Goal: Task Accomplishment & Management: Use online tool/utility

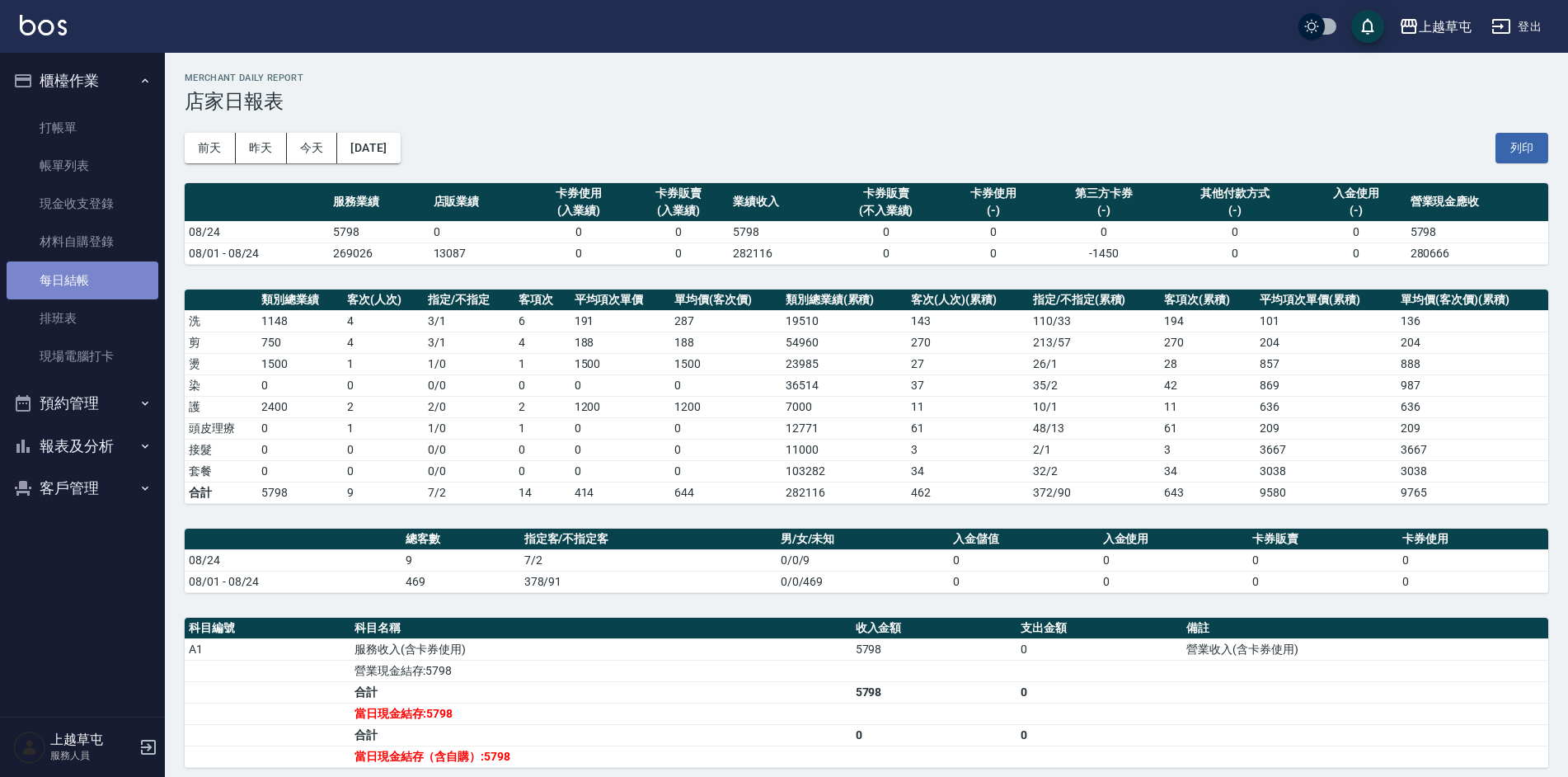
click at [129, 278] on link "每日結帳" at bounding box center [83, 280] width 152 height 38
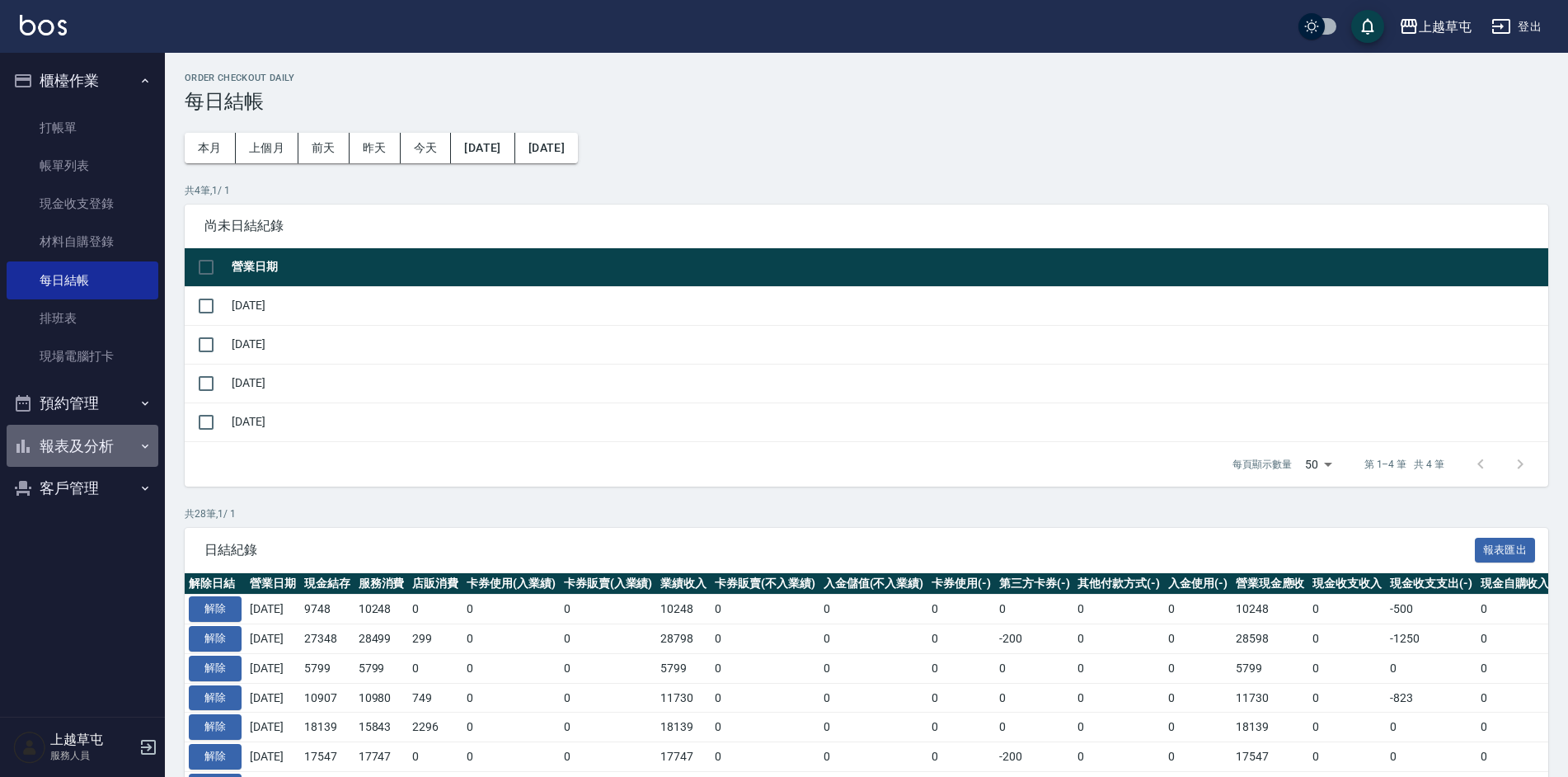
click at [116, 449] on button "報表及分析" at bounding box center [83, 445] width 152 height 43
drag, startPoint x: 76, startPoint y: 569, endPoint x: 166, endPoint y: 548, distance: 92.4
click at [78, 569] on link "互助日報表" at bounding box center [83, 569] width 152 height 38
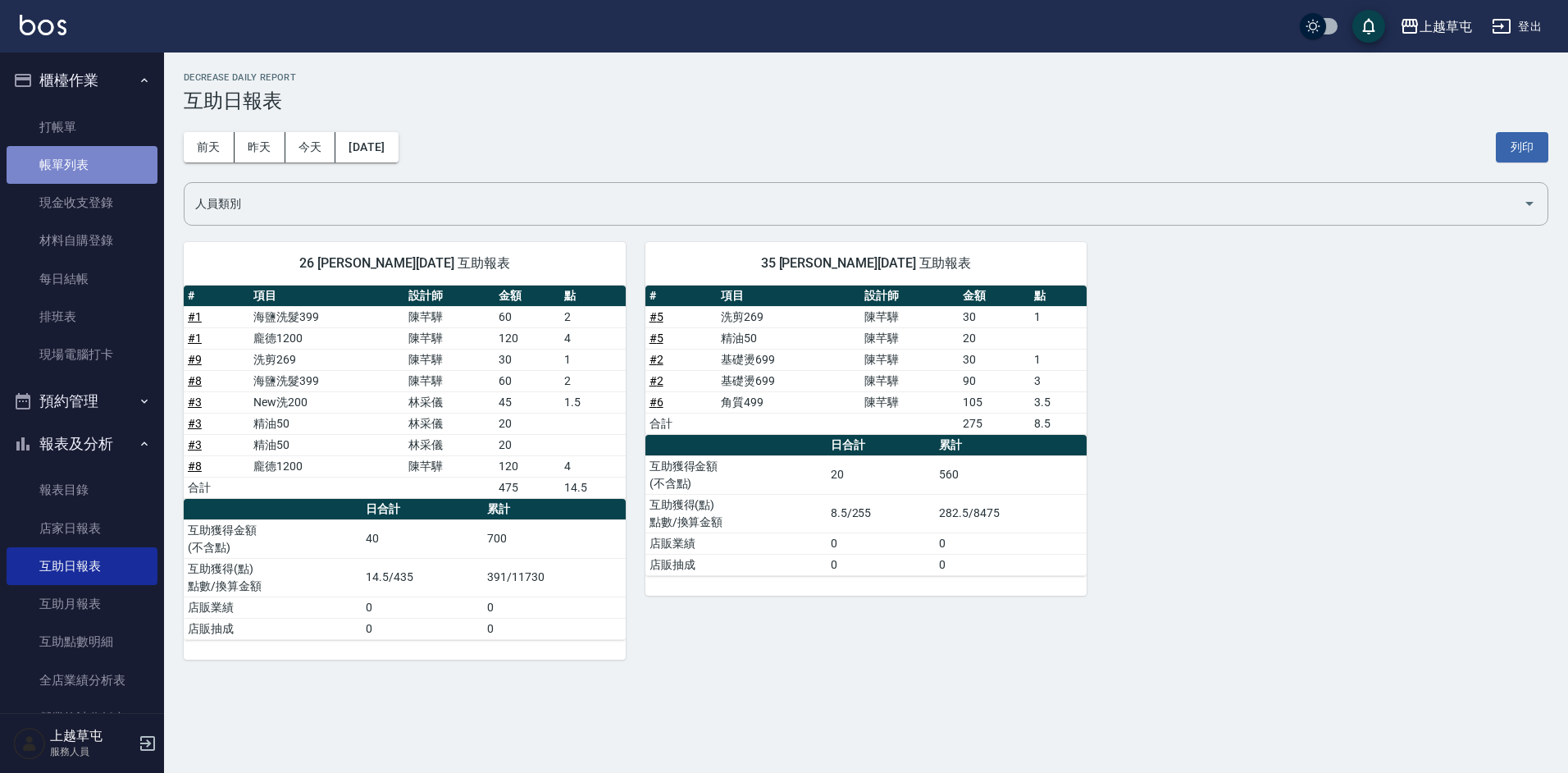
click at [86, 170] on link "帳單列表" at bounding box center [82, 165] width 151 height 38
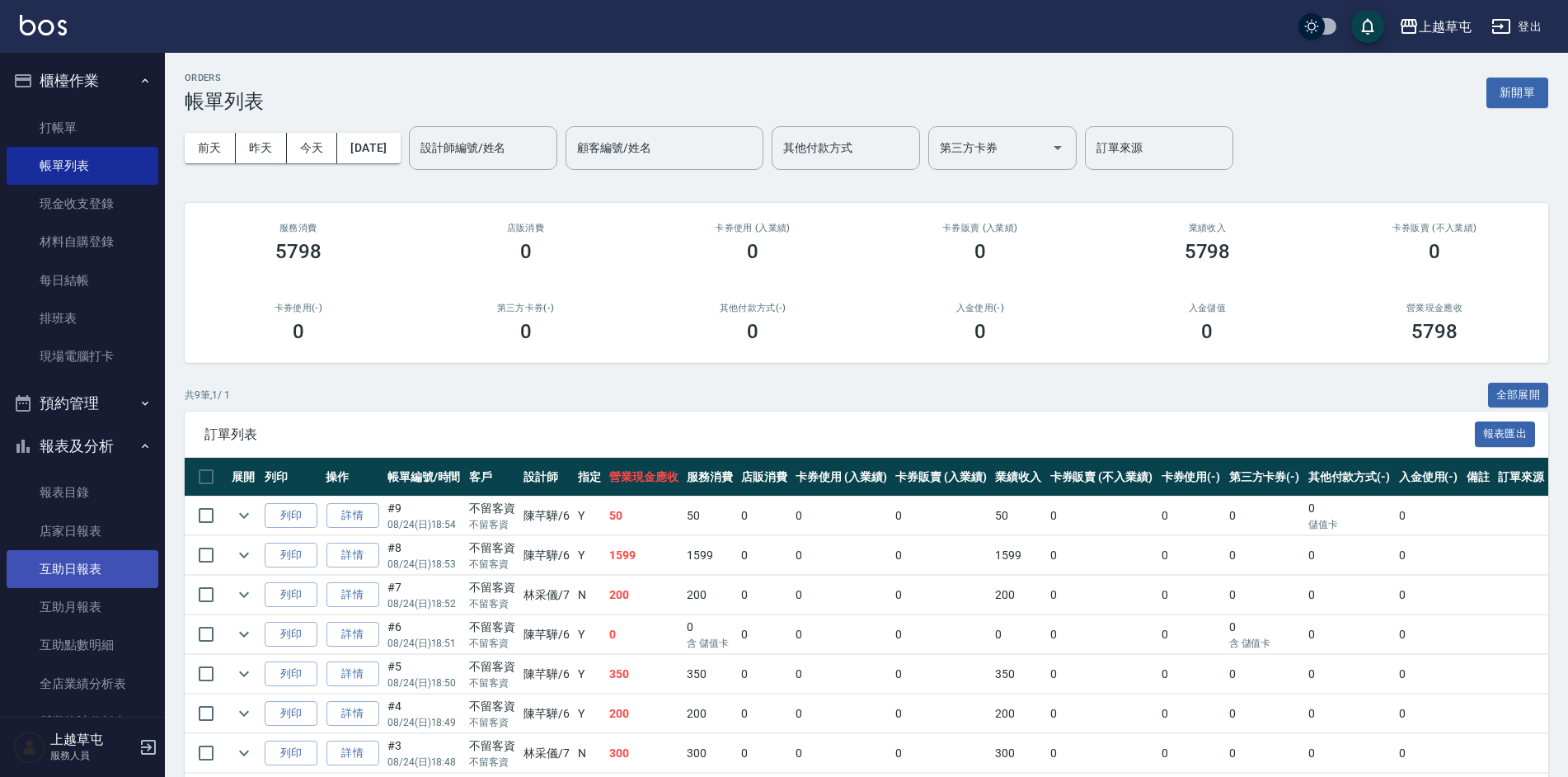
click at [61, 569] on link "互助日報表" at bounding box center [83, 569] width 152 height 38
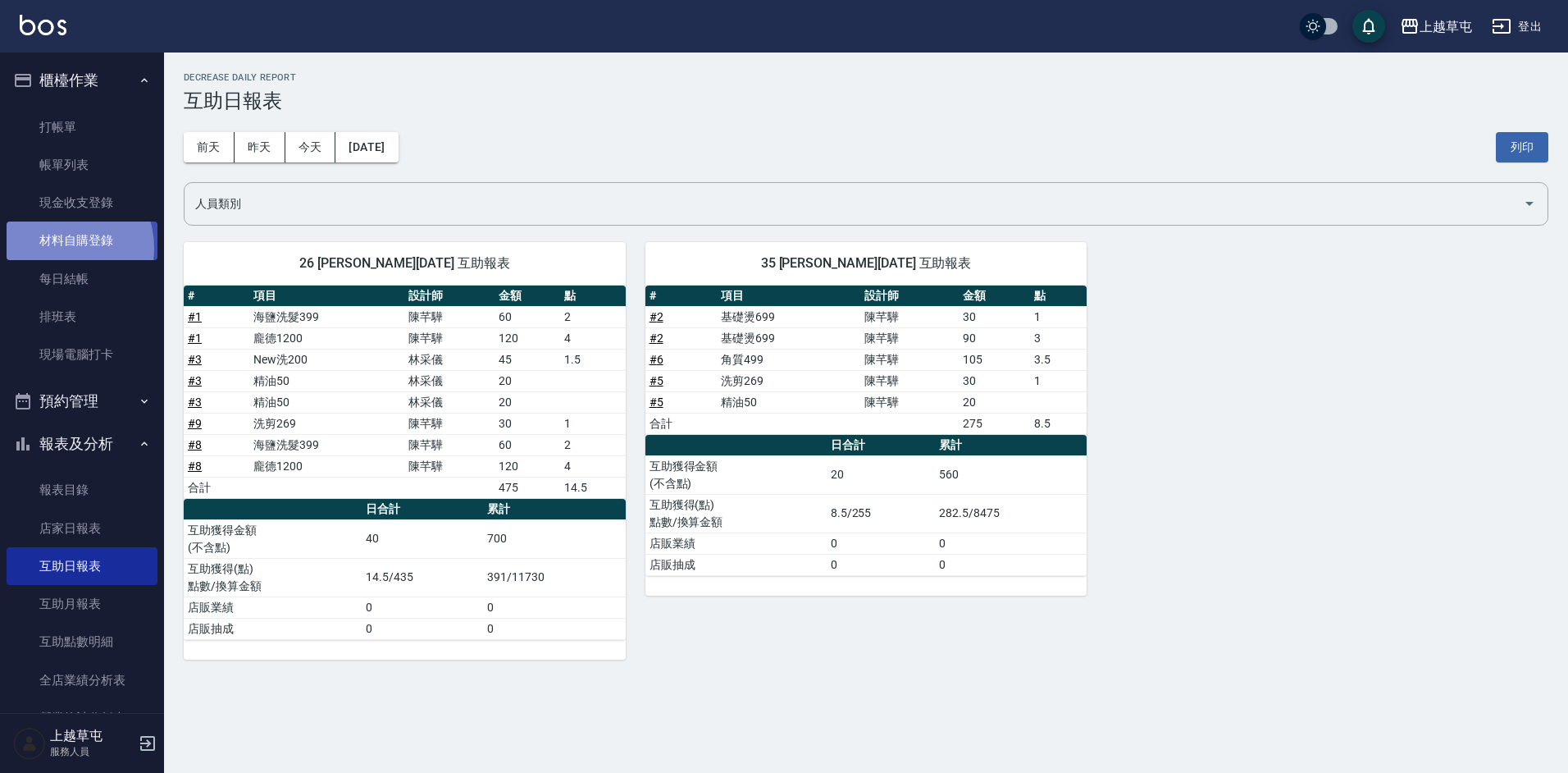
click at [55, 248] on link "材料自購登錄" at bounding box center [82, 240] width 151 height 38
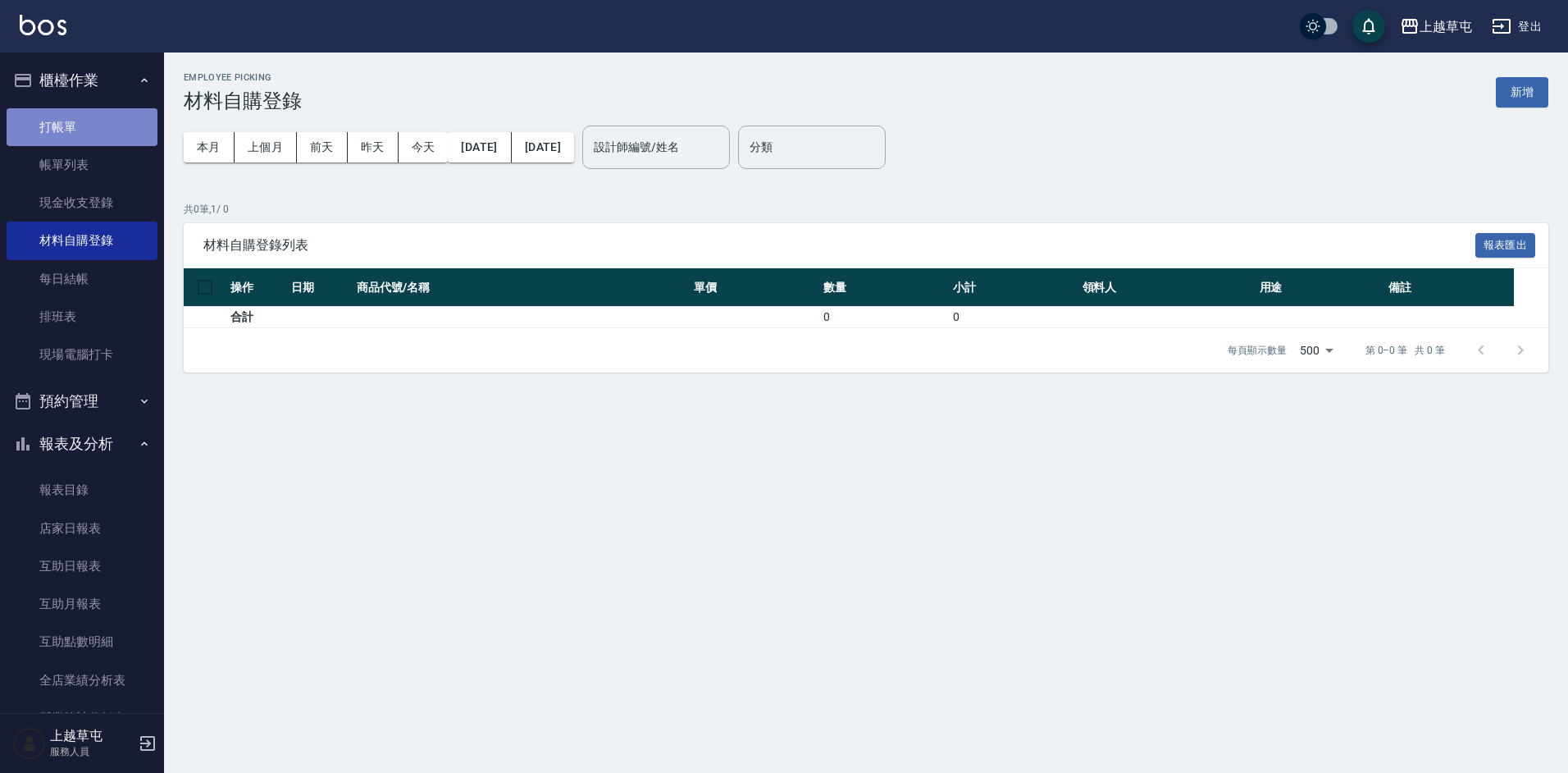
click at [96, 124] on link "打帳單" at bounding box center [82, 127] width 151 height 38
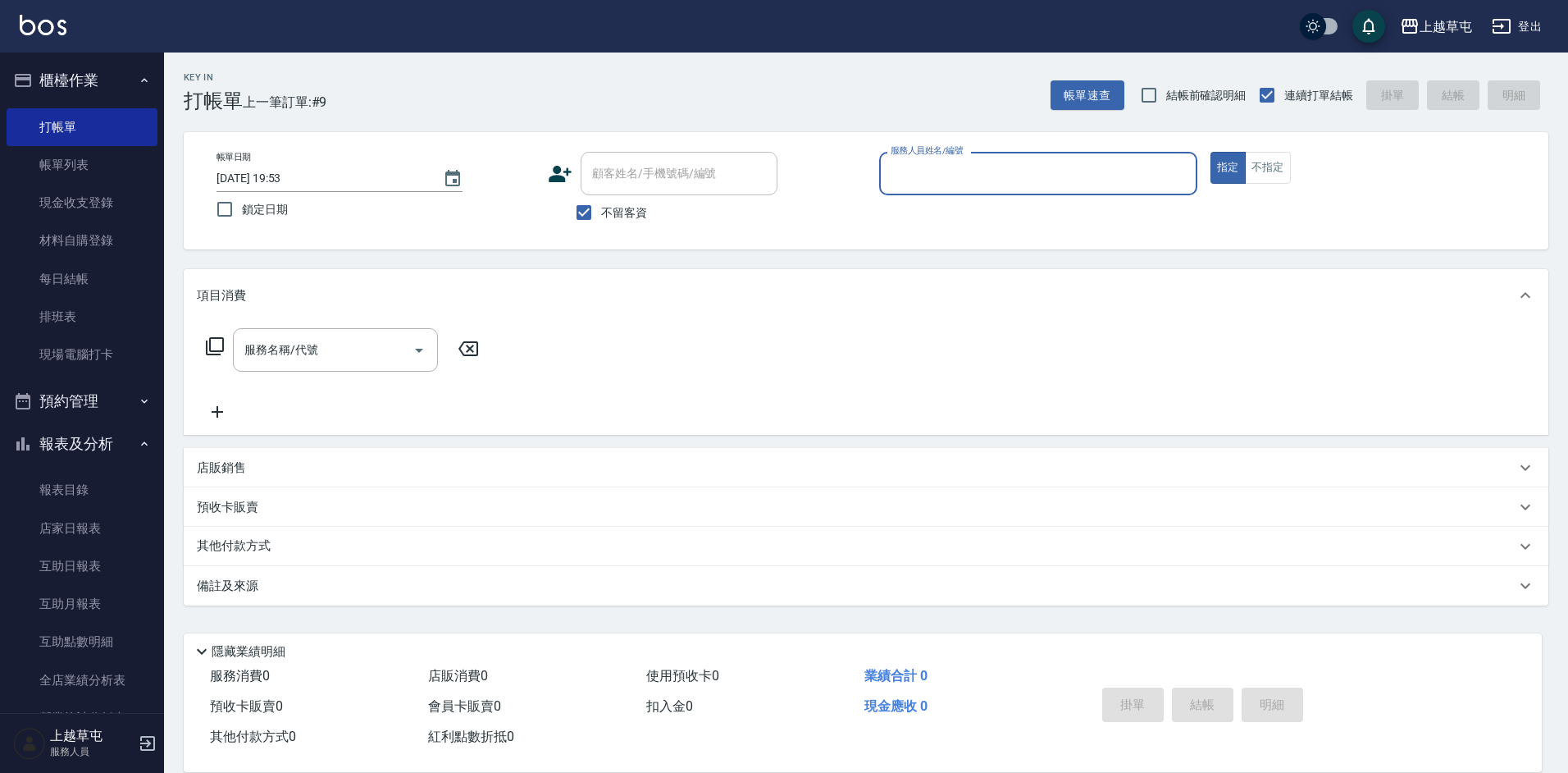
click at [1023, 174] on input "服務人員姓名/編號" at bounding box center [1038, 174] width 304 height 29
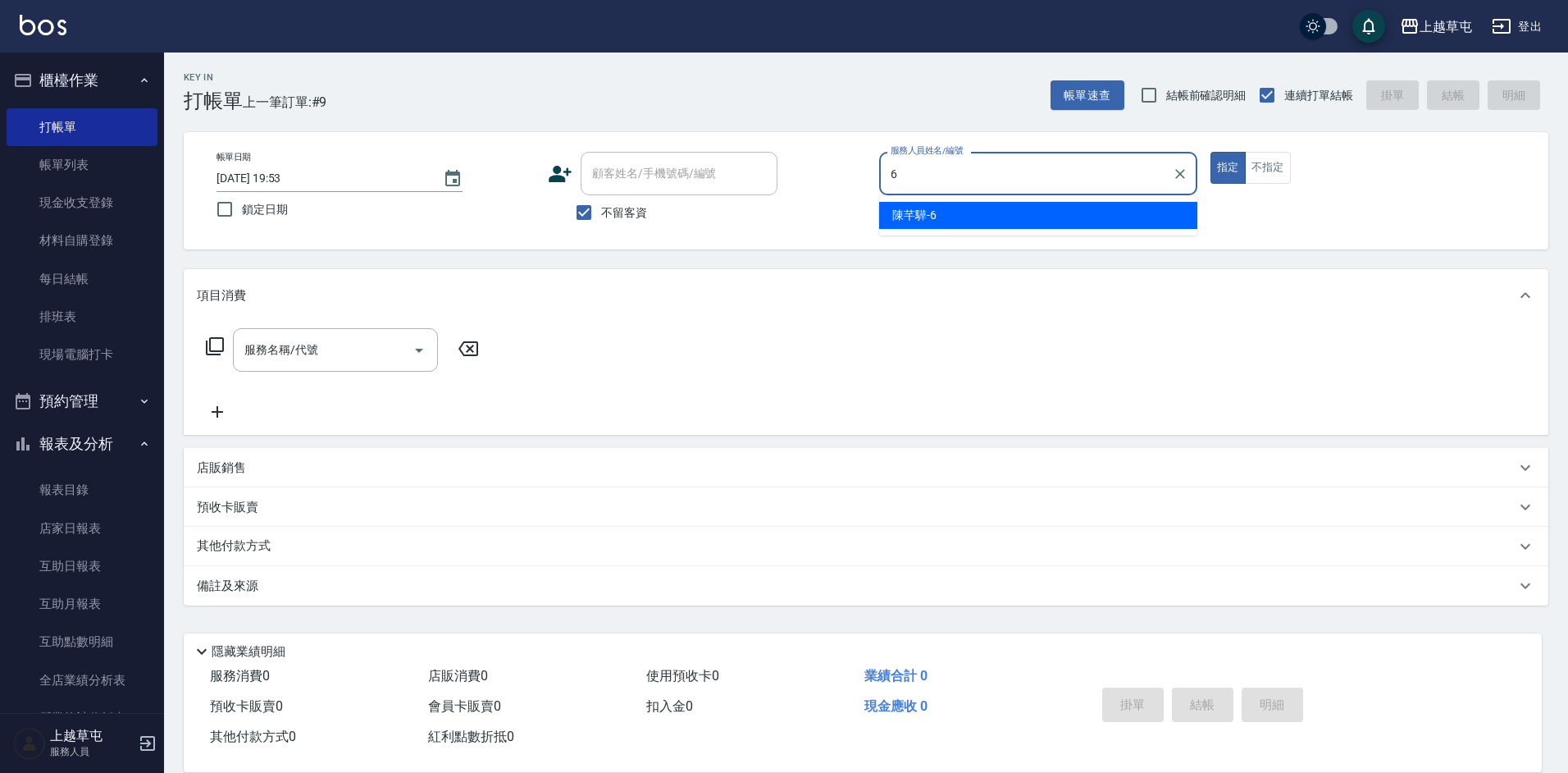
type input "[PERSON_NAME]-6"
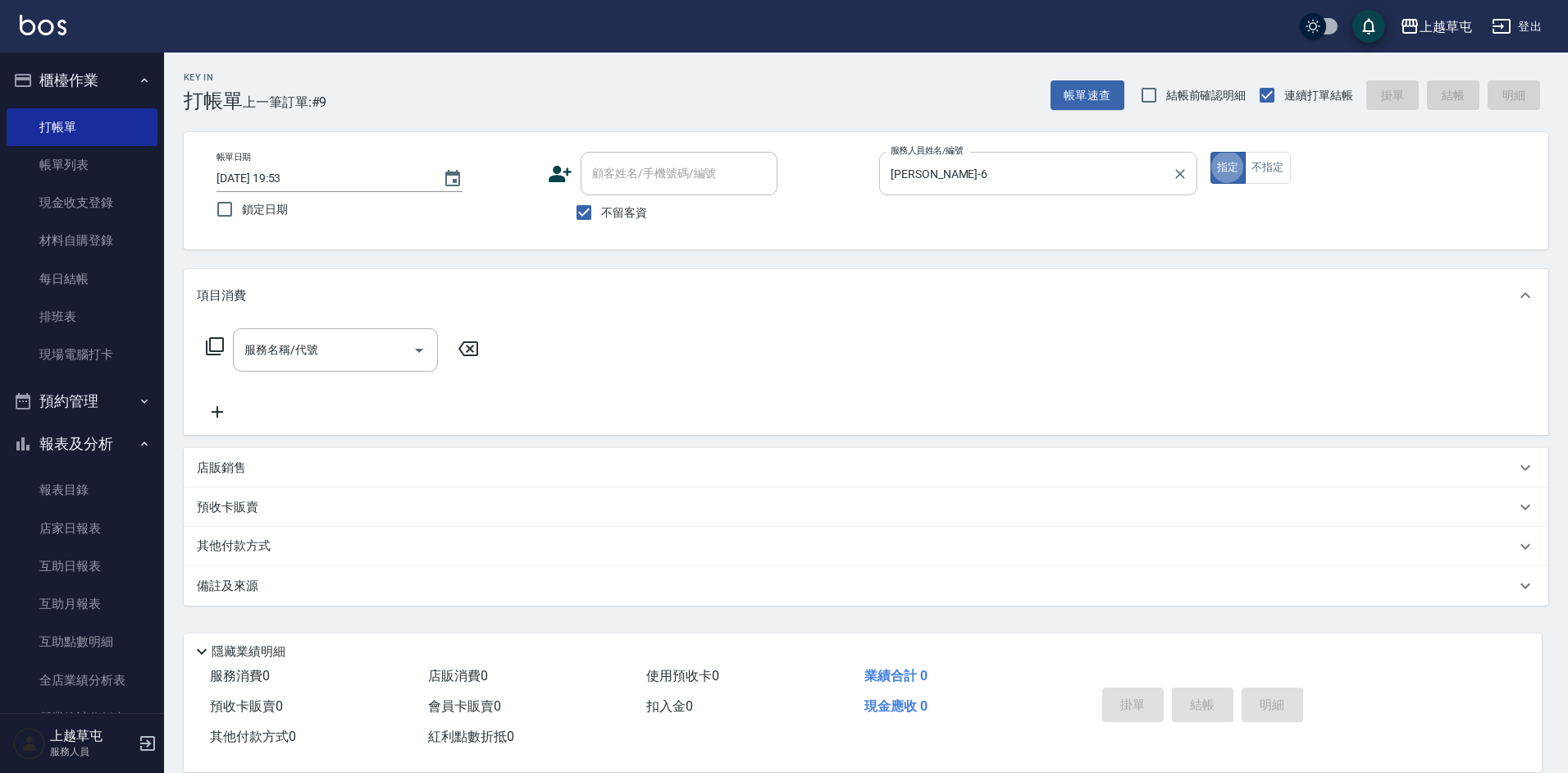
type button "true"
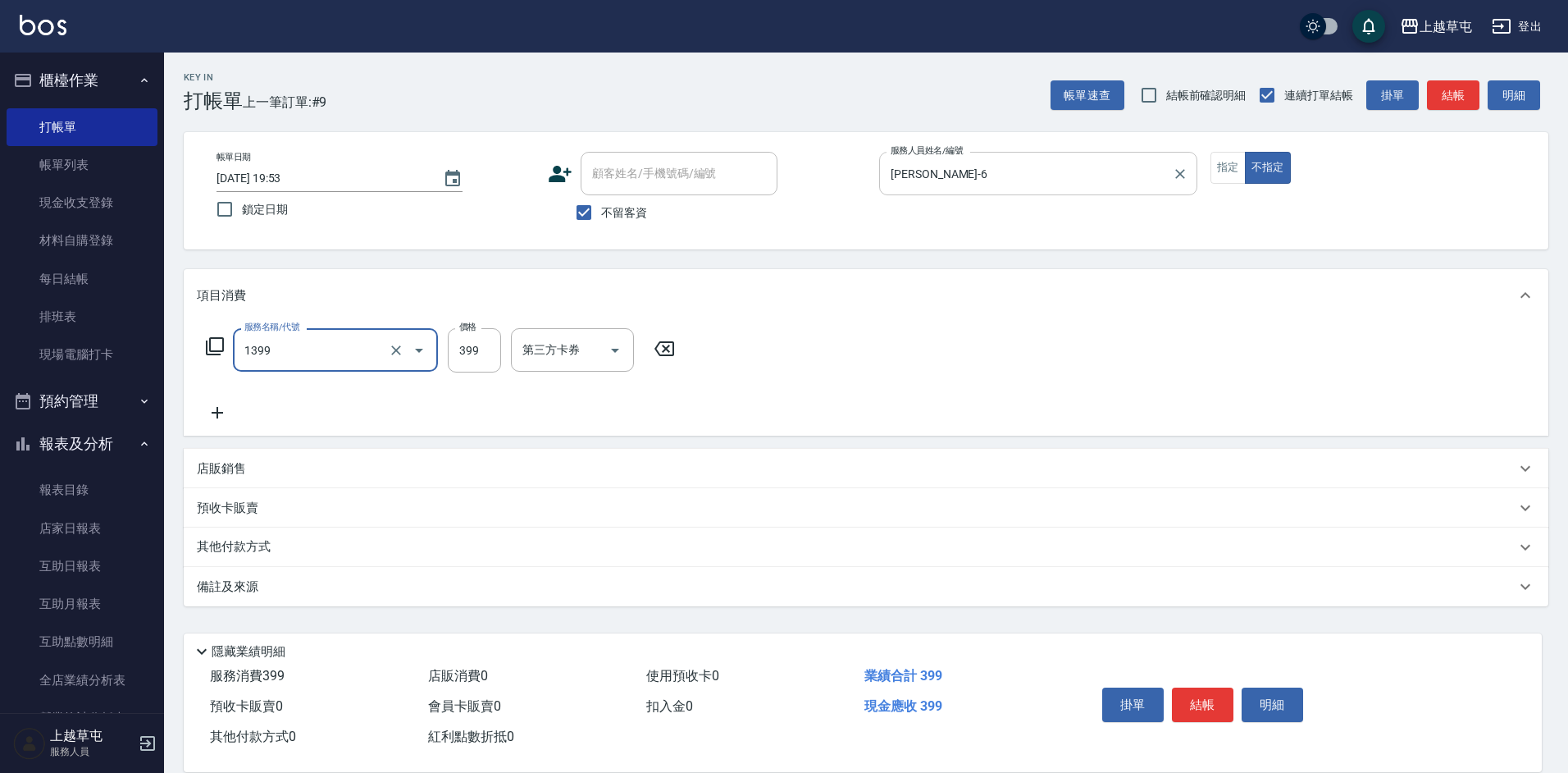
type input "海鹽洗髮399(1399)"
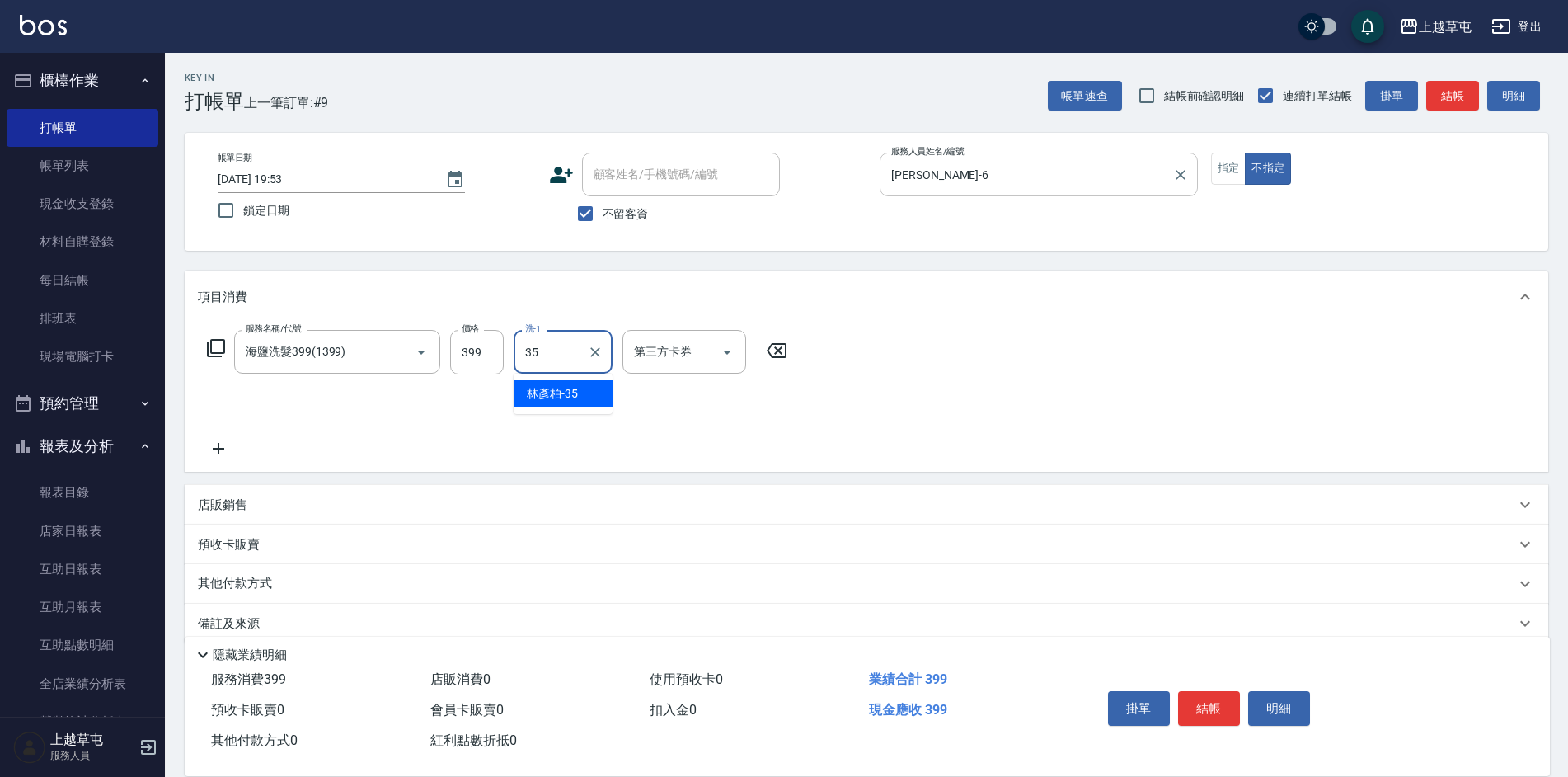
type input "[PERSON_NAME]-35"
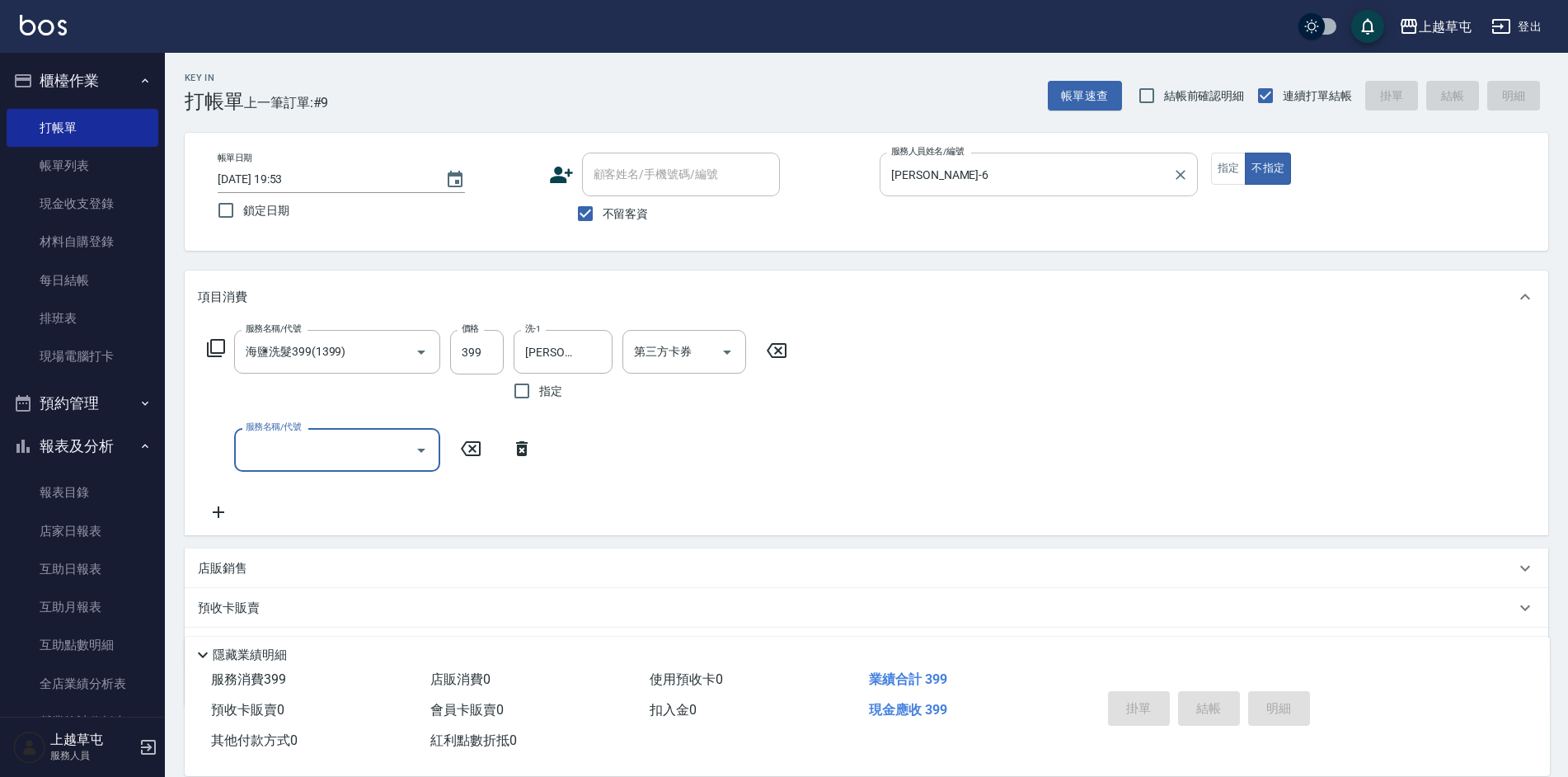
type input "[DATE] 19:56"
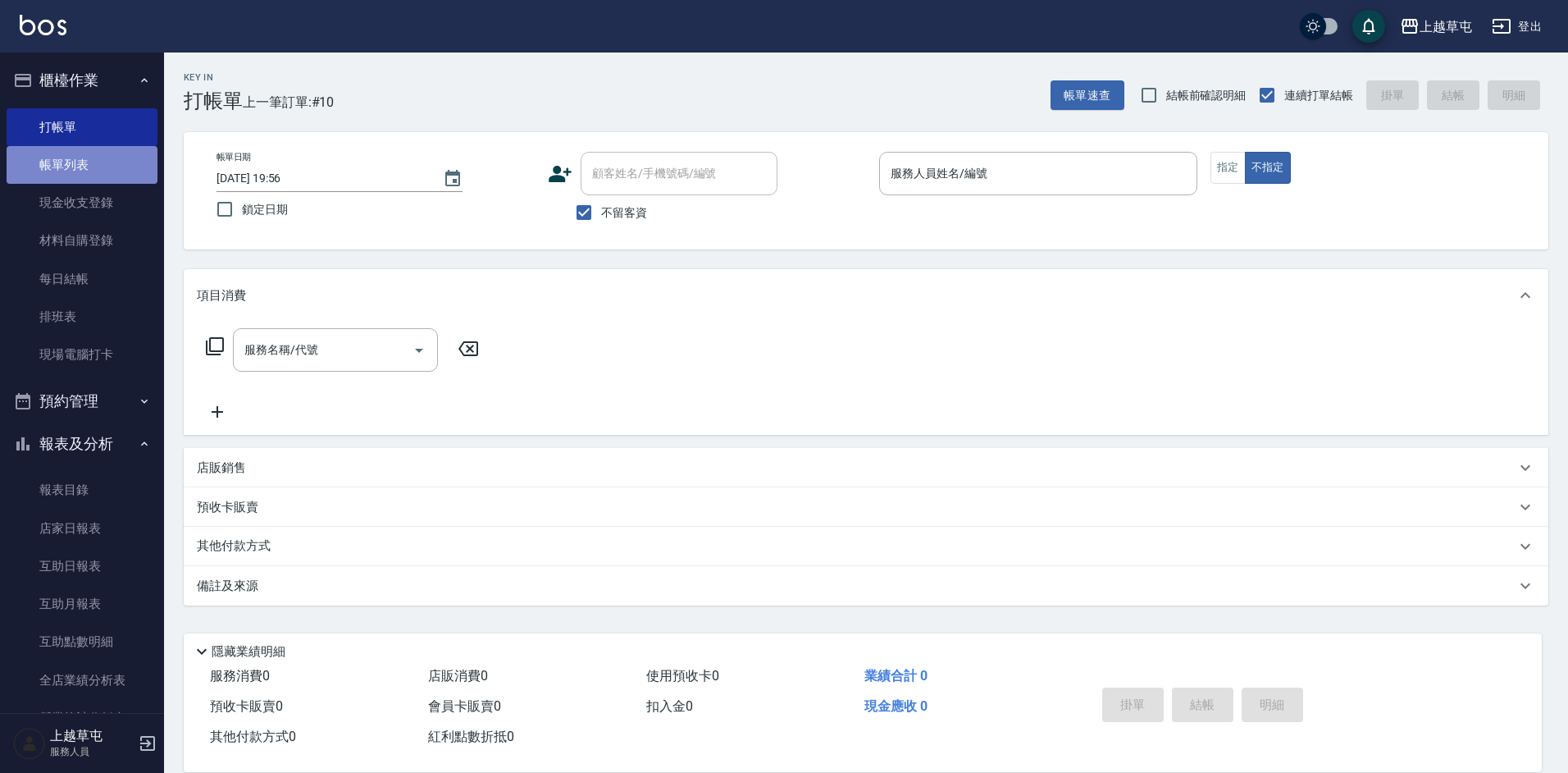
click at [87, 163] on link "帳單列表" at bounding box center [82, 165] width 151 height 38
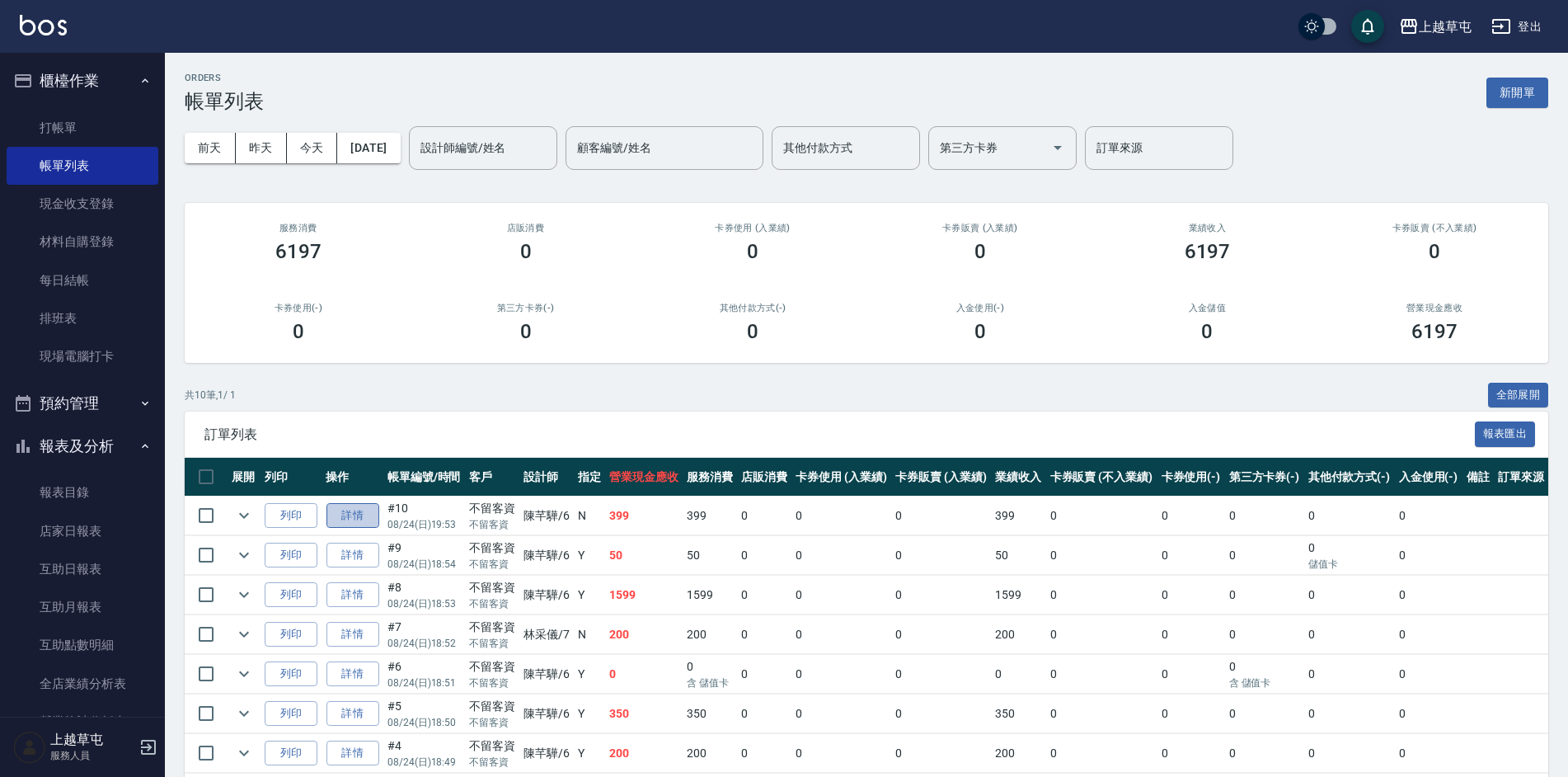
click at [355, 518] on link "詳情" at bounding box center [353, 515] width 53 height 25
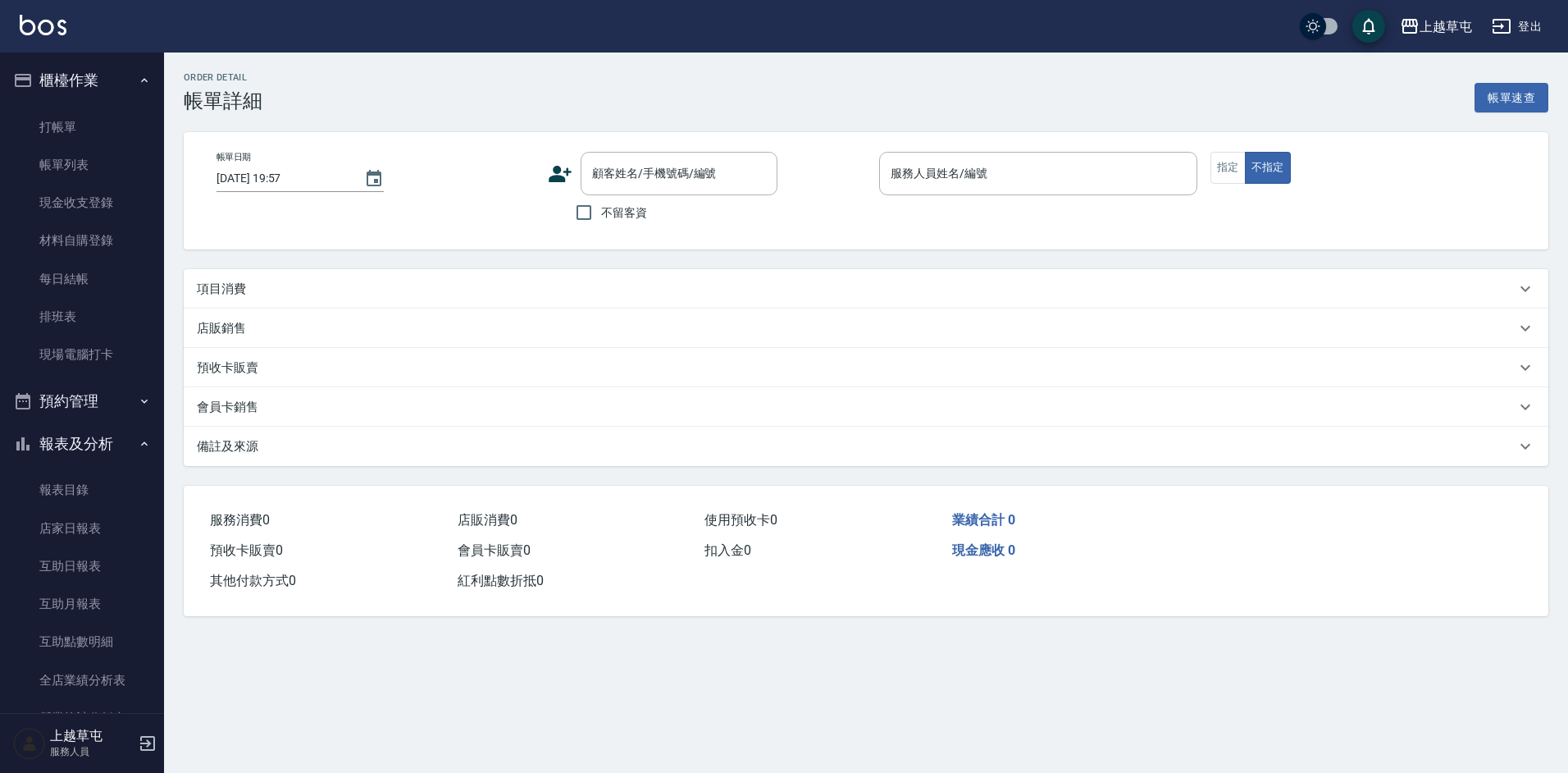
type input "[DATE] 19:53"
checkbox input "true"
type input "[PERSON_NAME]-6"
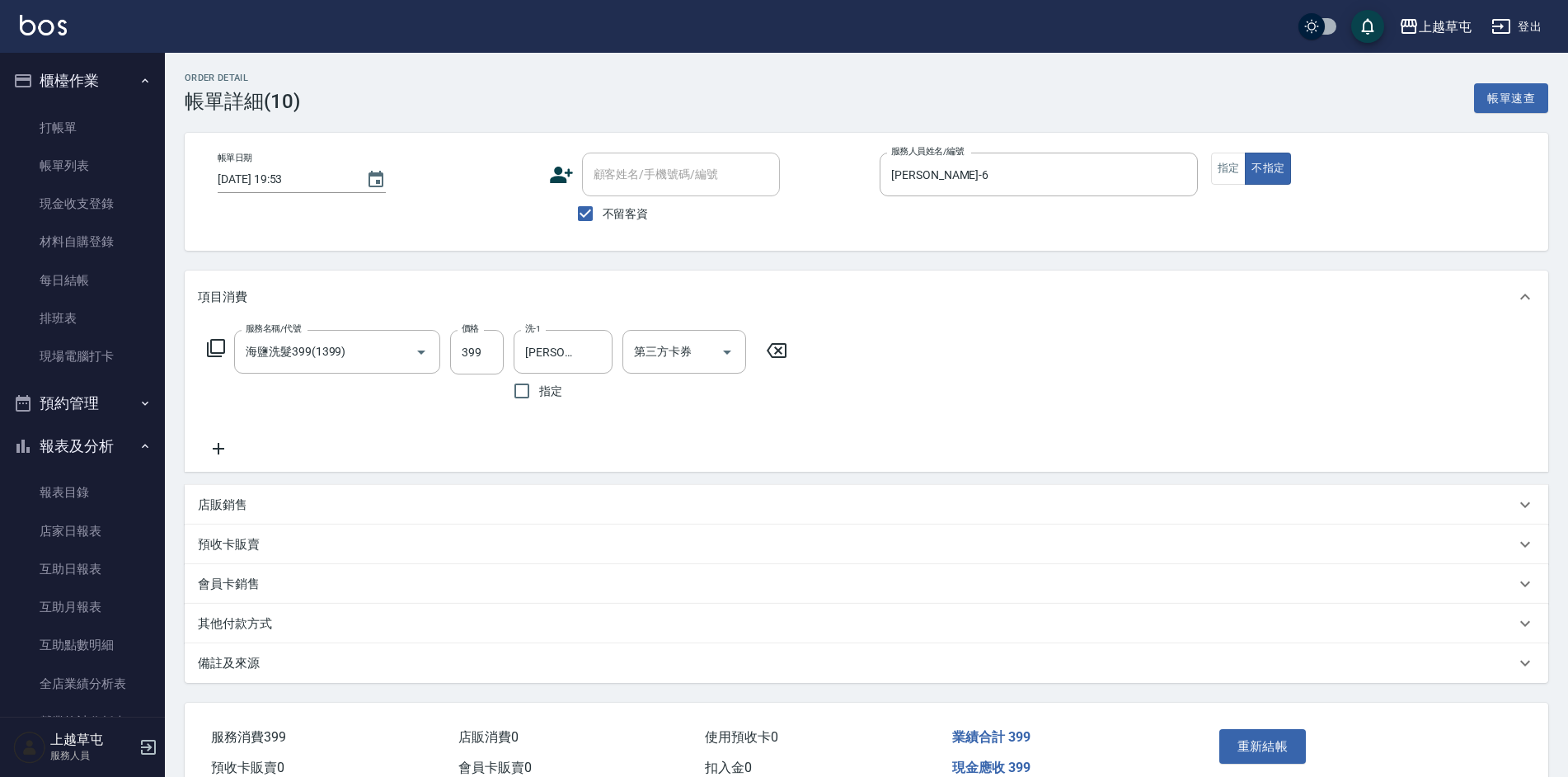
type input "海鹽洗髮399(1399)"
click at [461, 357] on input "399" at bounding box center [477, 352] width 54 height 45
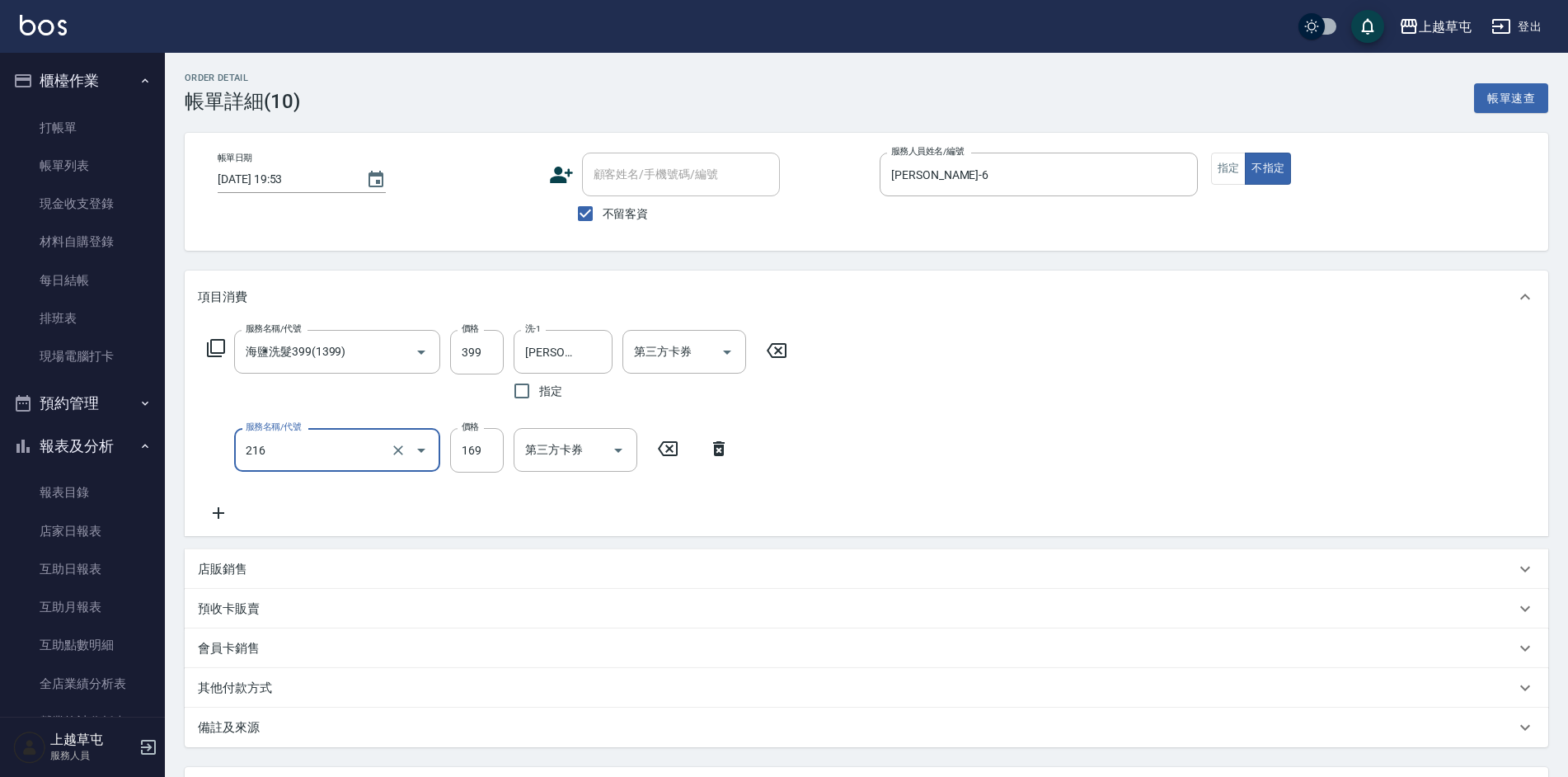
type input "剪髮169(216)"
type input "50"
click at [1136, 364] on div "服務名稱/代號 海鹽洗髮399(1399) 服務名稱/代號 價格 399 價格 洗-1 [PERSON_NAME]-35 洗-1 指定 第三方卡券 第三方卡券…" at bounding box center [866, 429] width 1363 height 213
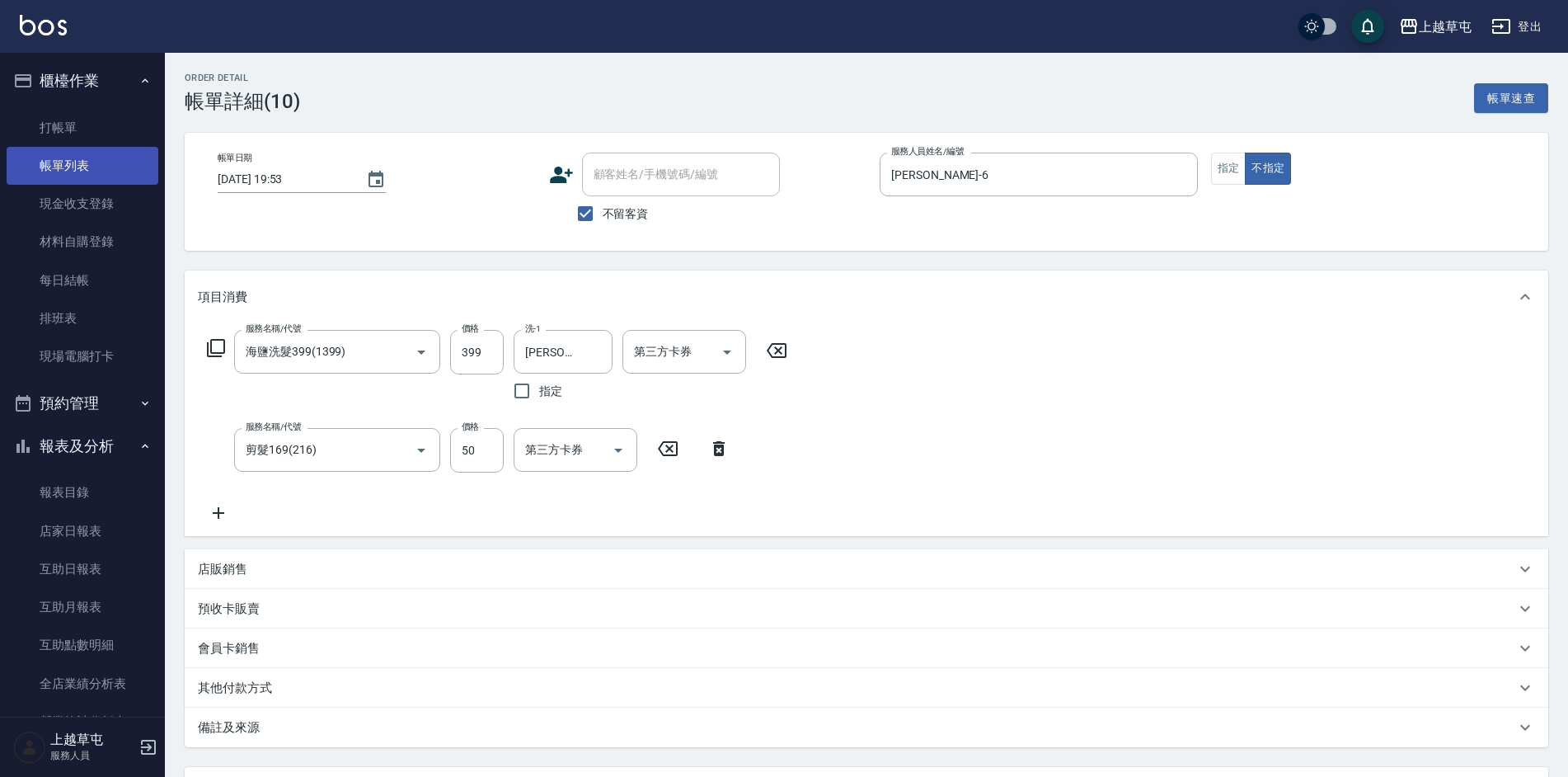
click at [95, 162] on link "帳單列表" at bounding box center [83, 165] width 152 height 38
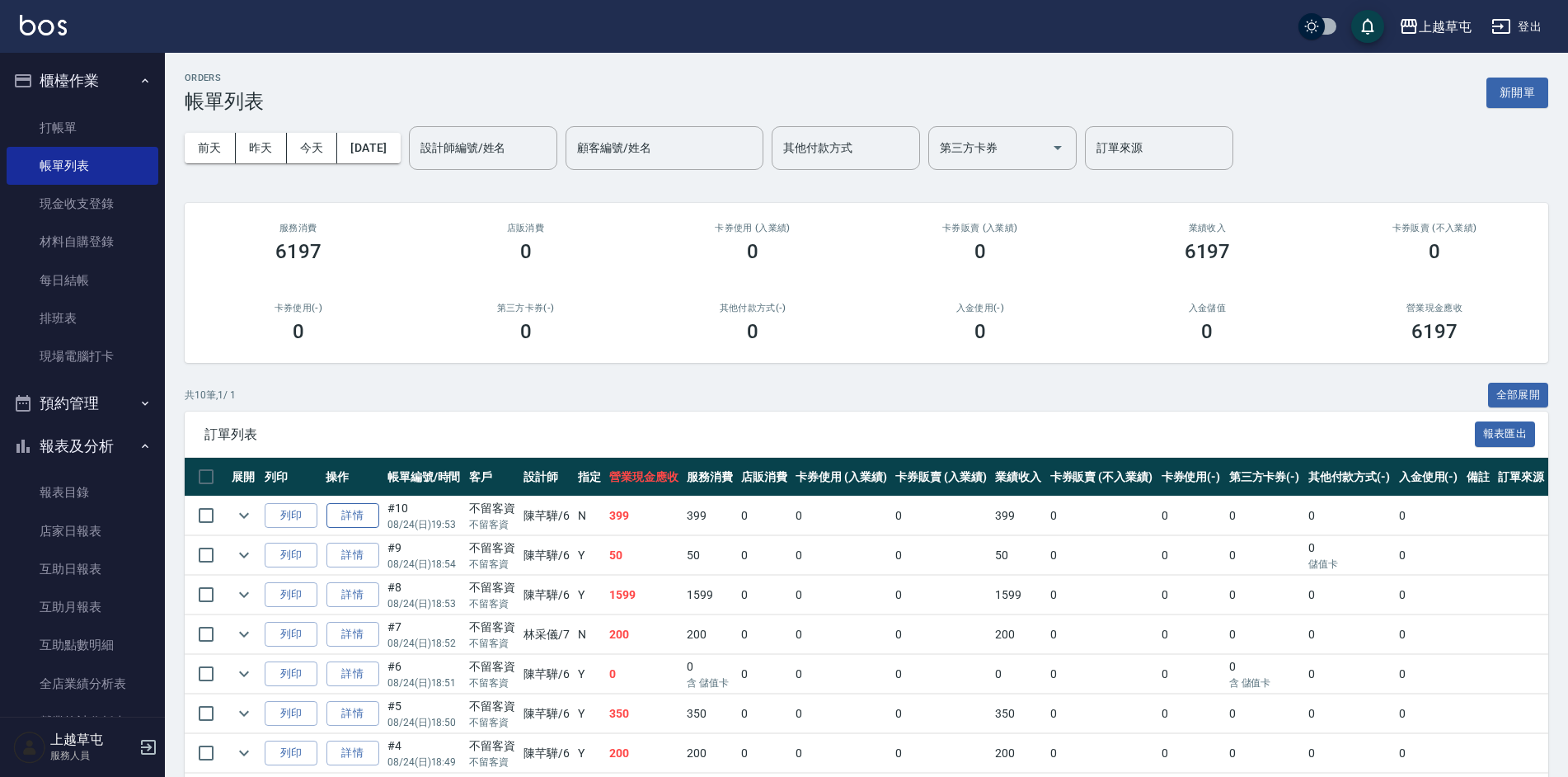
click at [361, 515] on link "詳情" at bounding box center [353, 515] width 53 height 25
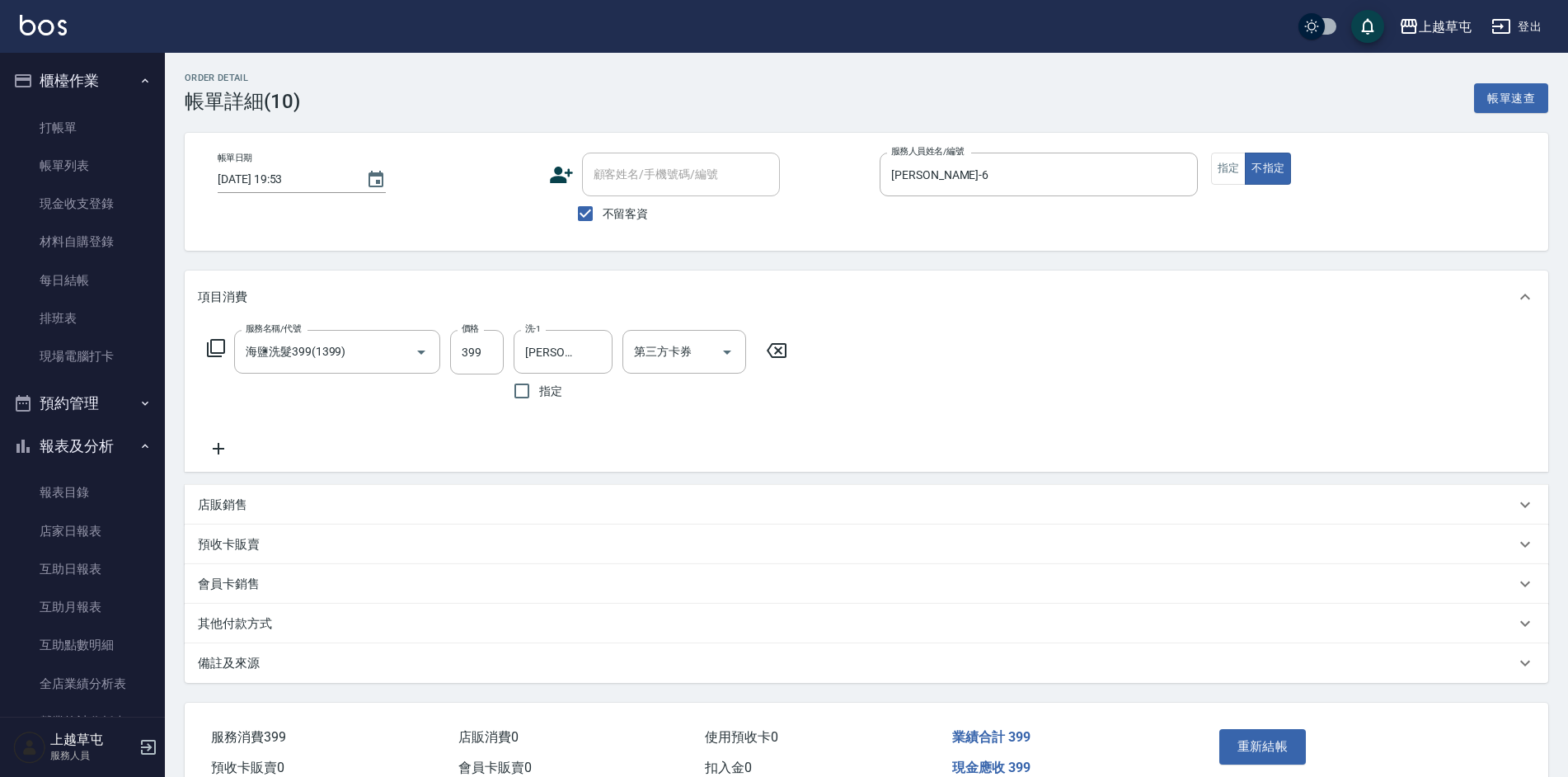
click at [268, 627] on p "其他付款方式" at bounding box center [235, 623] width 74 height 18
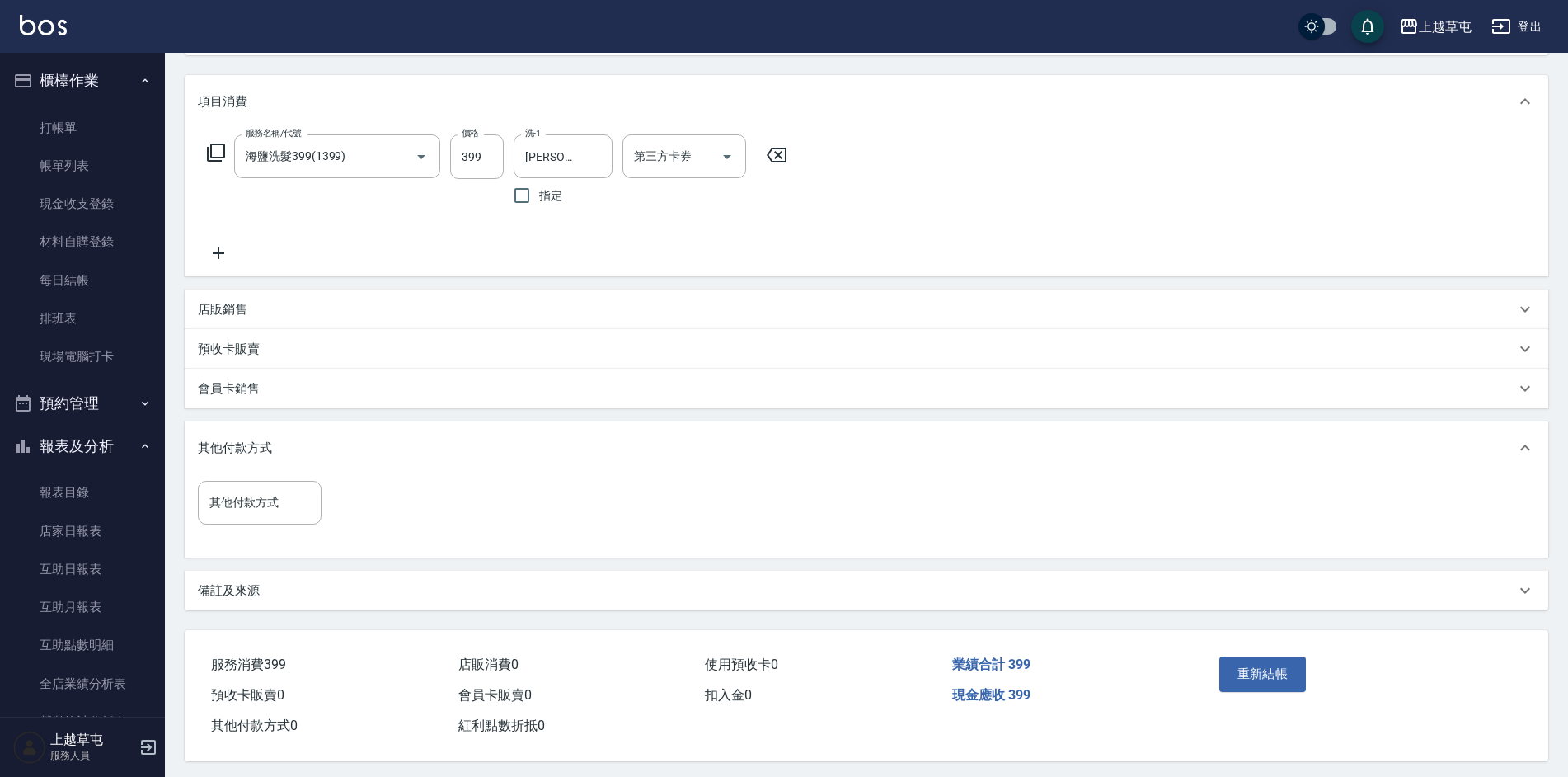
scroll to position [207, 0]
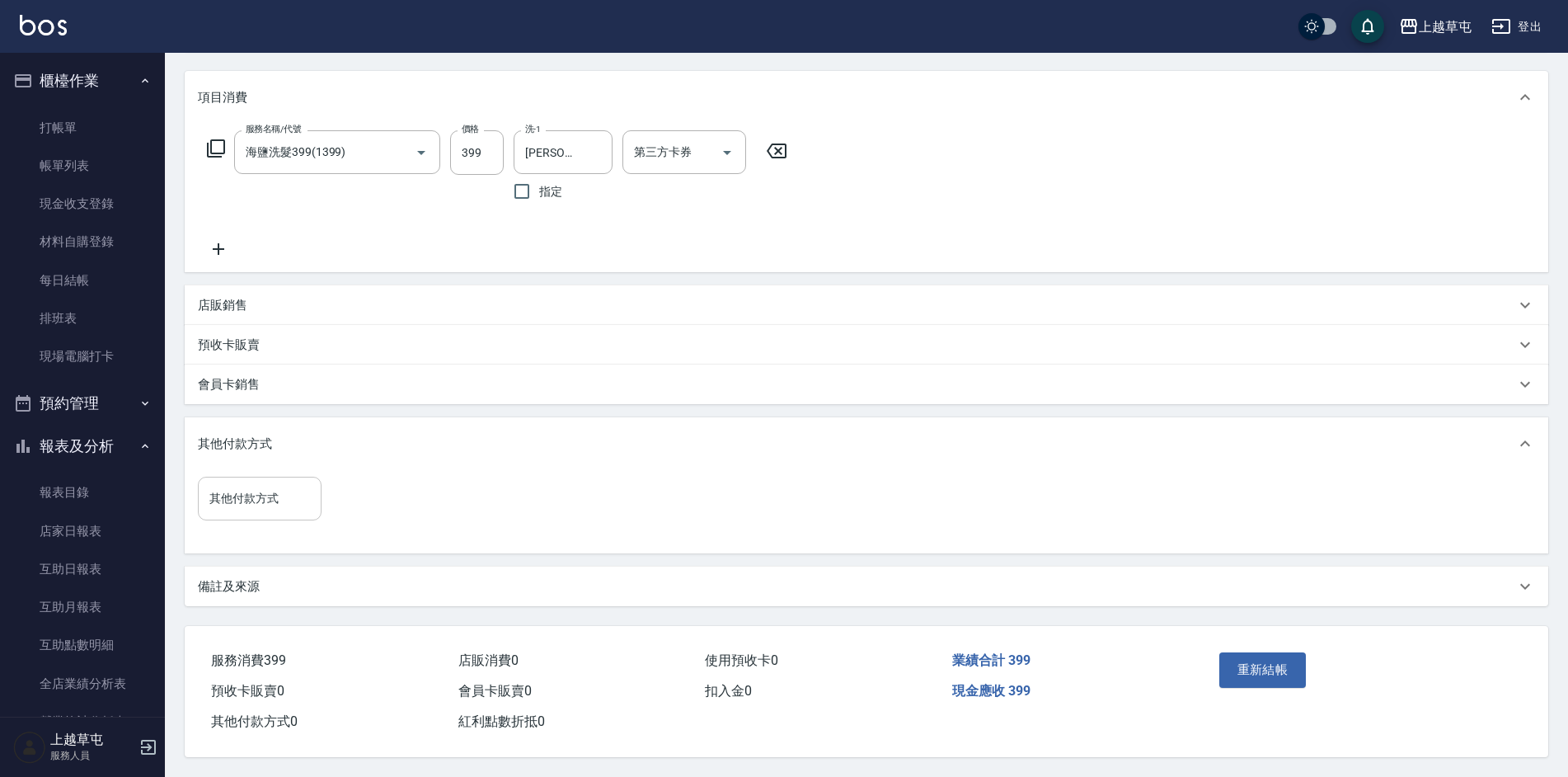
click at [272, 490] on input "其他付款方式" at bounding box center [259, 499] width 109 height 29
click at [269, 623] on span "儲值卡" at bounding box center [260, 622] width 124 height 27
type input "儲值卡"
click at [381, 490] on input "0" at bounding box center [393, 498] width 124 height 45
type input "249"
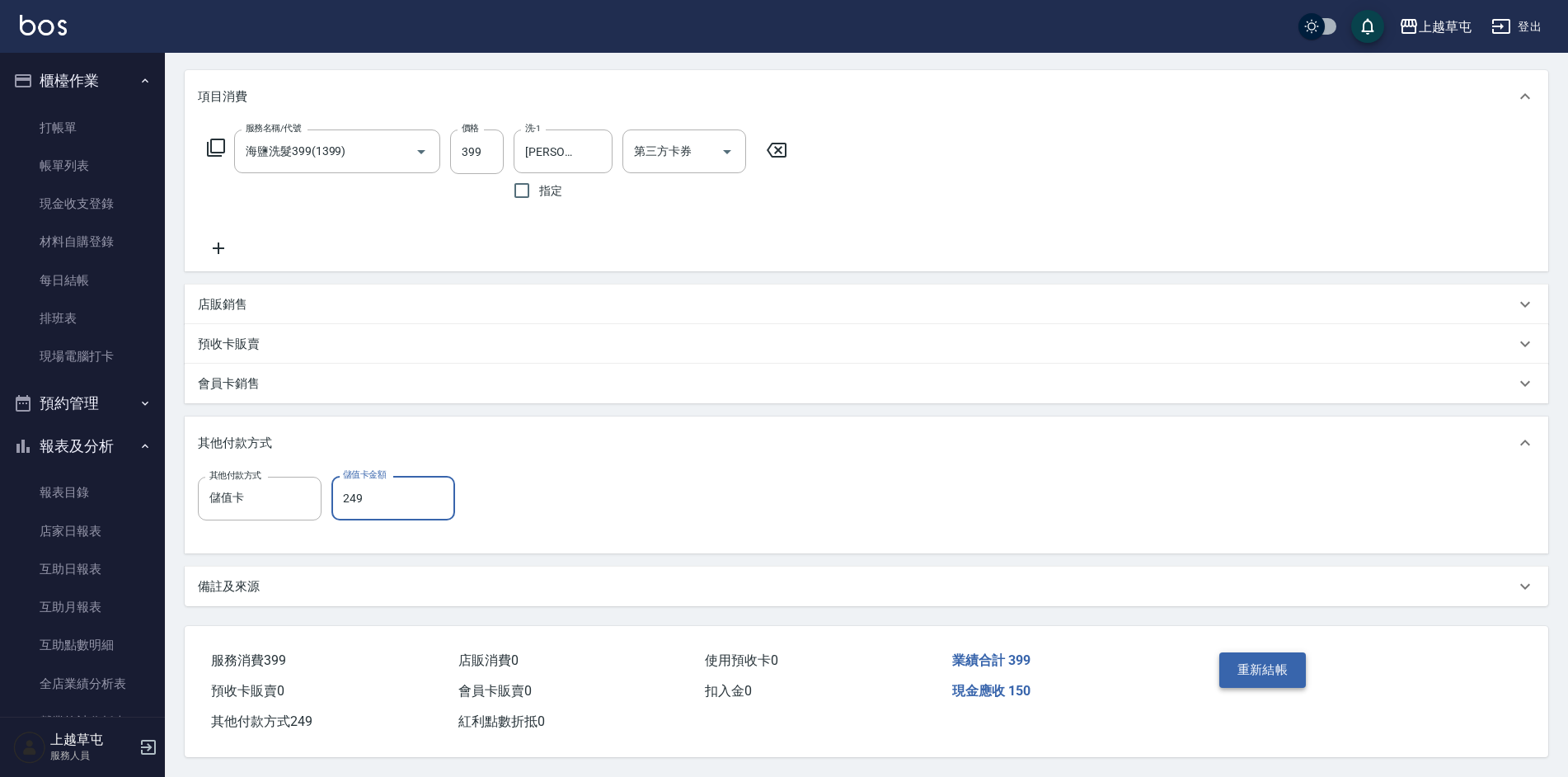
click at [1252, 671] on button "重新結帳" at bounding box center [1263, 669] width 88 height 35
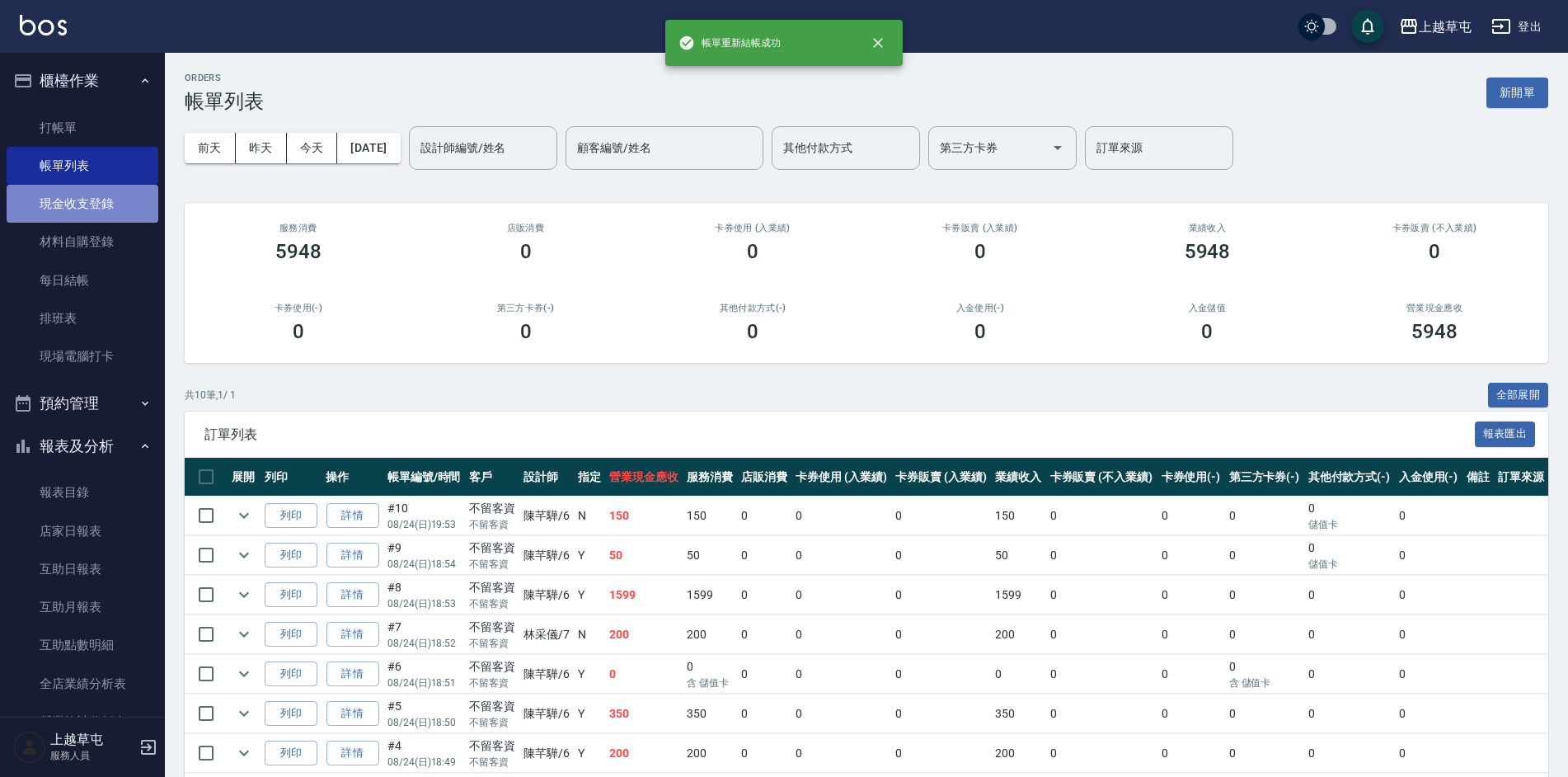
click at [90, 201] on link "現金收支登錄" at bounding box center [83, 203] width 152 height 38
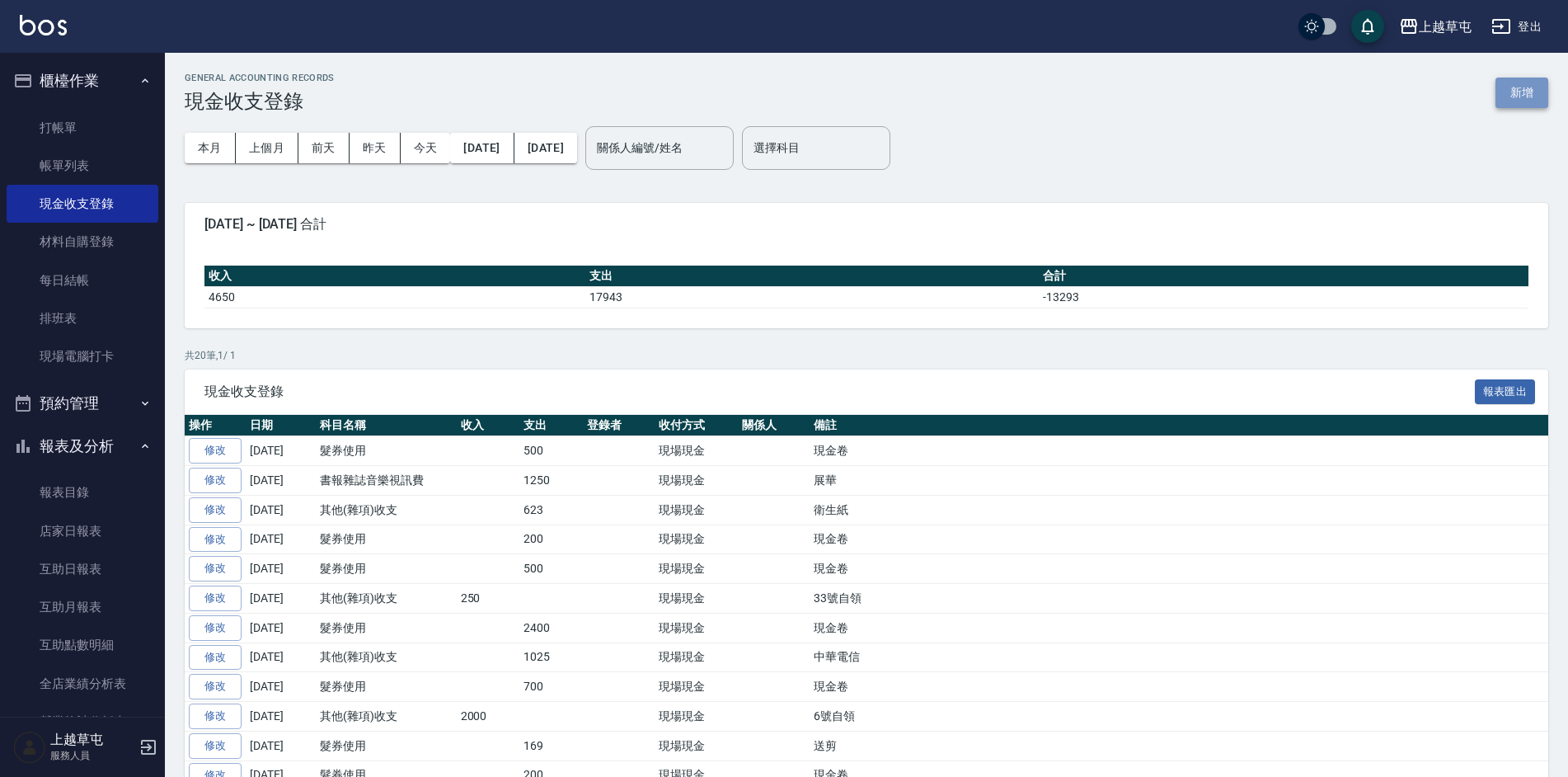
click at [1540, 89] on button "新增" at bounding box center [1522, 93] width 53 height 30
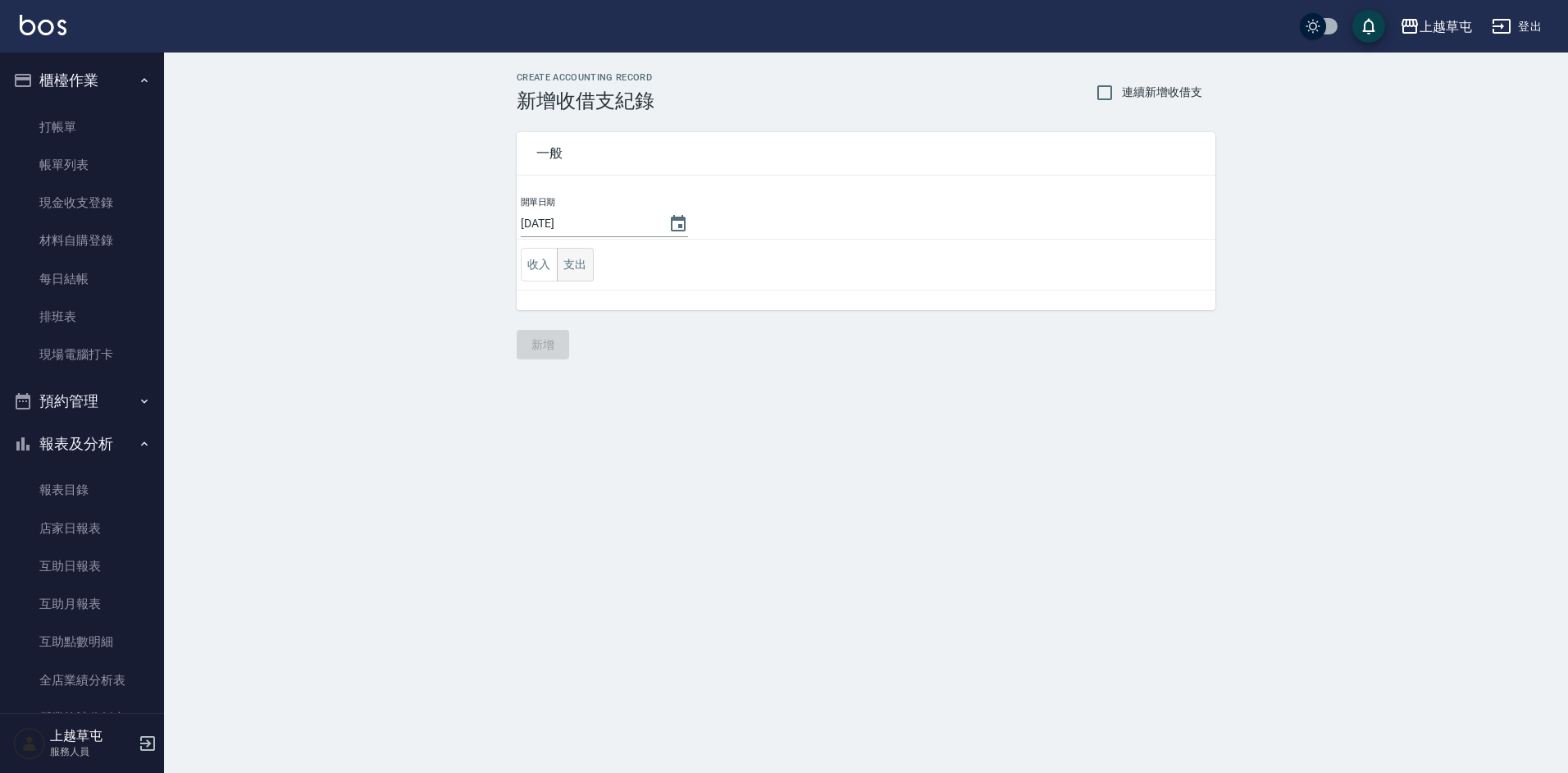
click at [588, 269] on button "支出" at bounding box center [576, 264] width 37 height 34
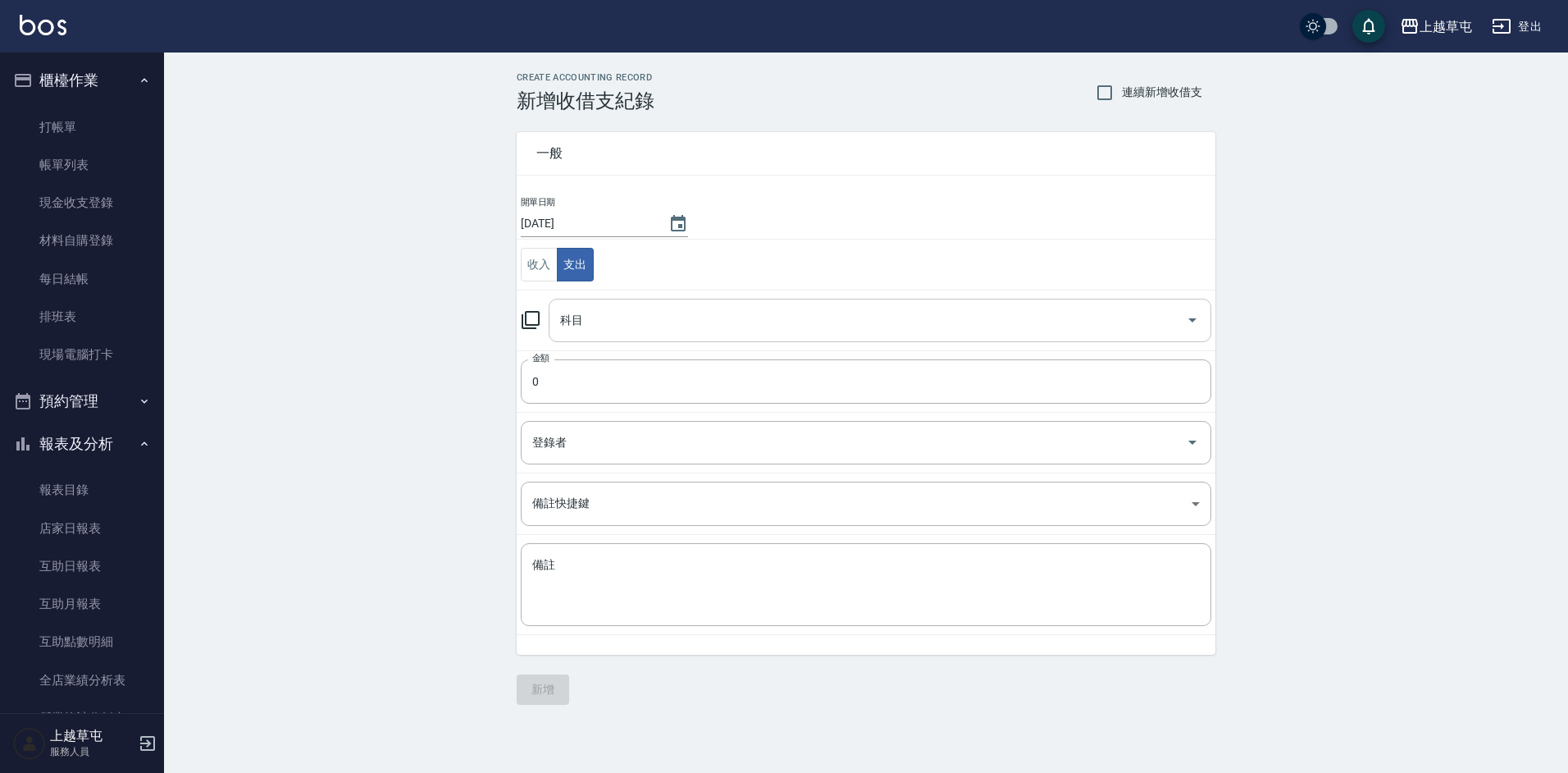
click at [601, 326] on input "科目" at bounding box center [867, 321] width 623 height 29
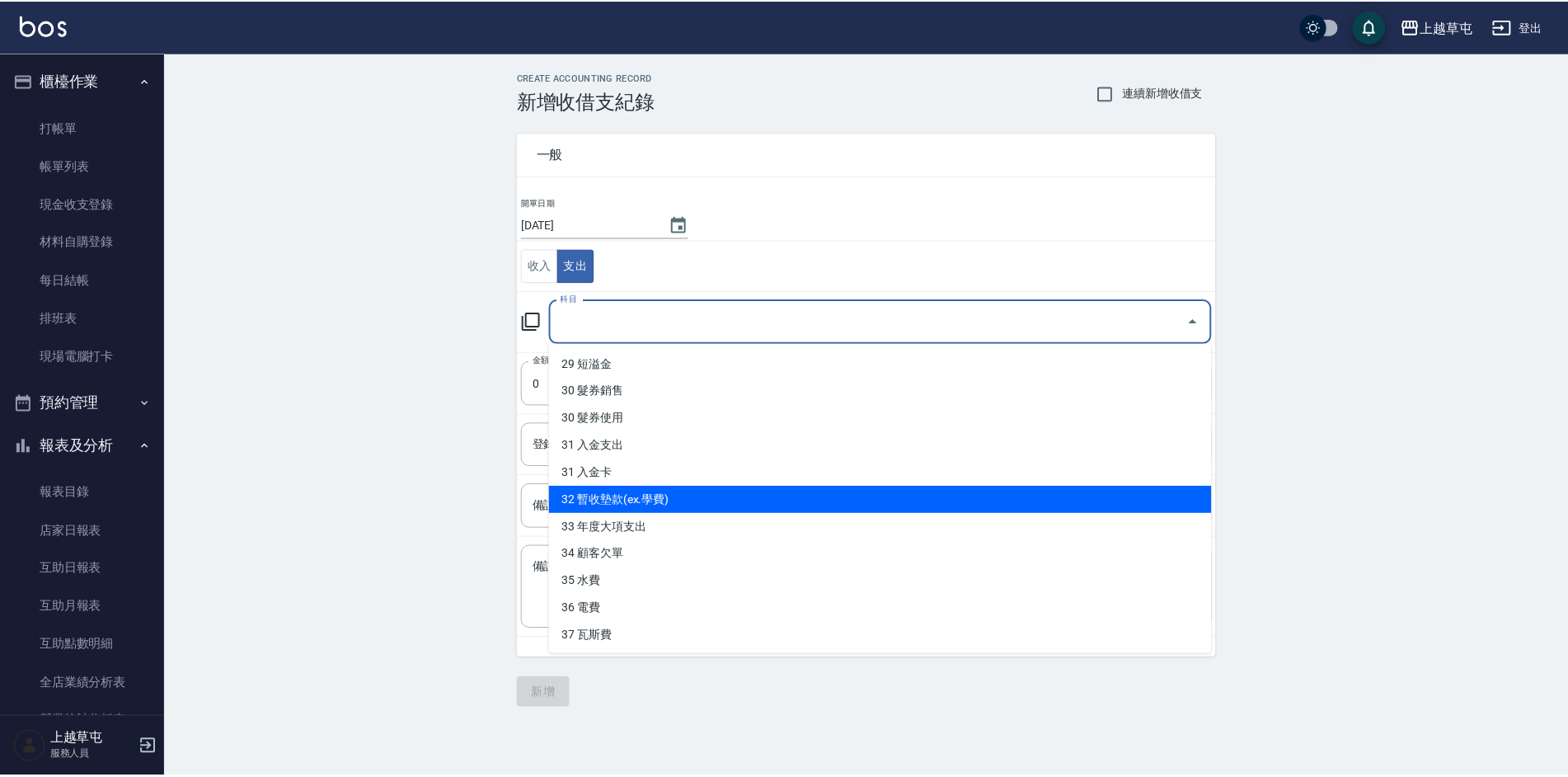
scroll to position [817, 0]
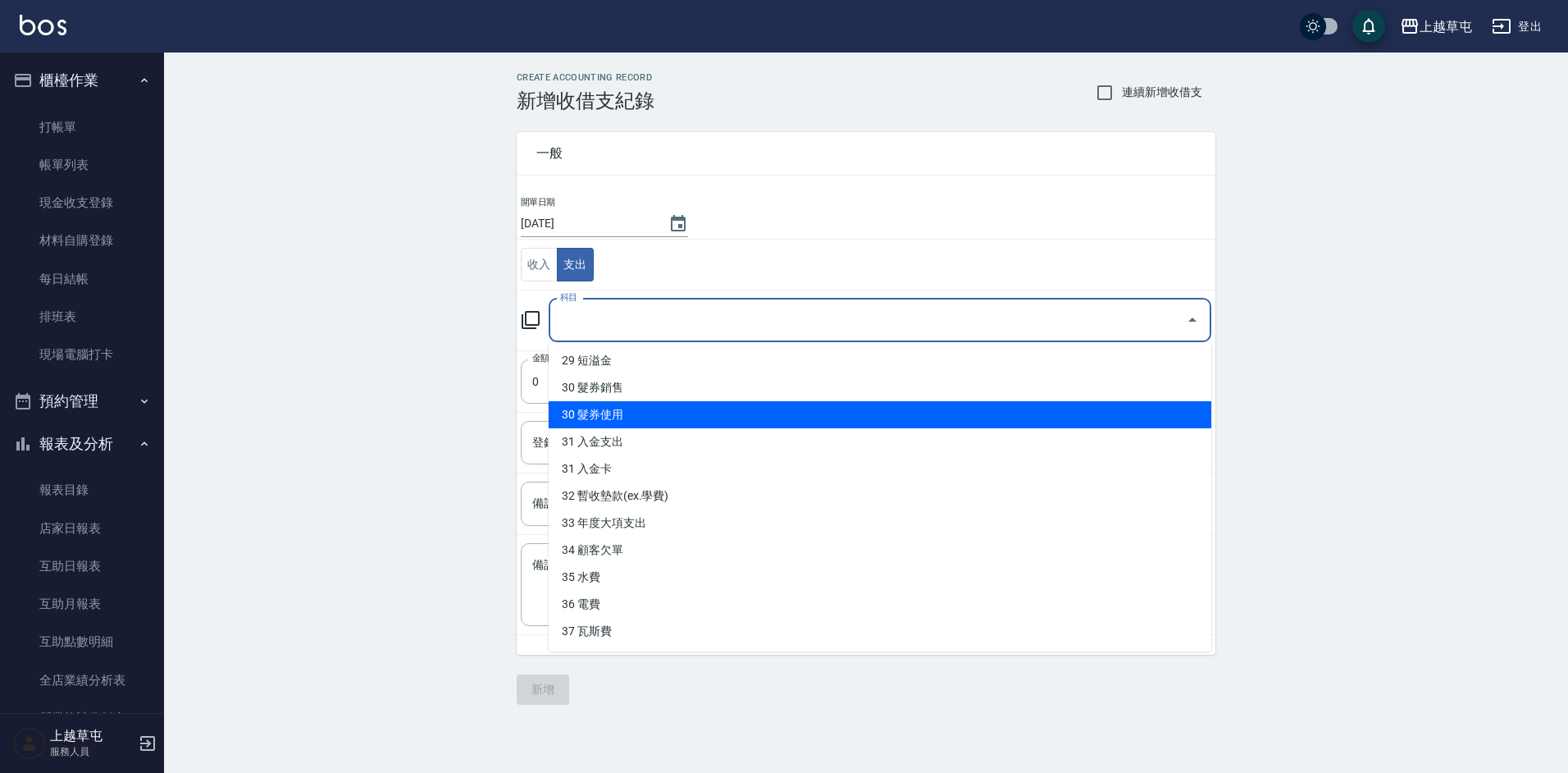
click at [603, 415] on li "30 髮券使用" at bounding box center [880, 415] width 663 height 27
type input "30 髮券使用"
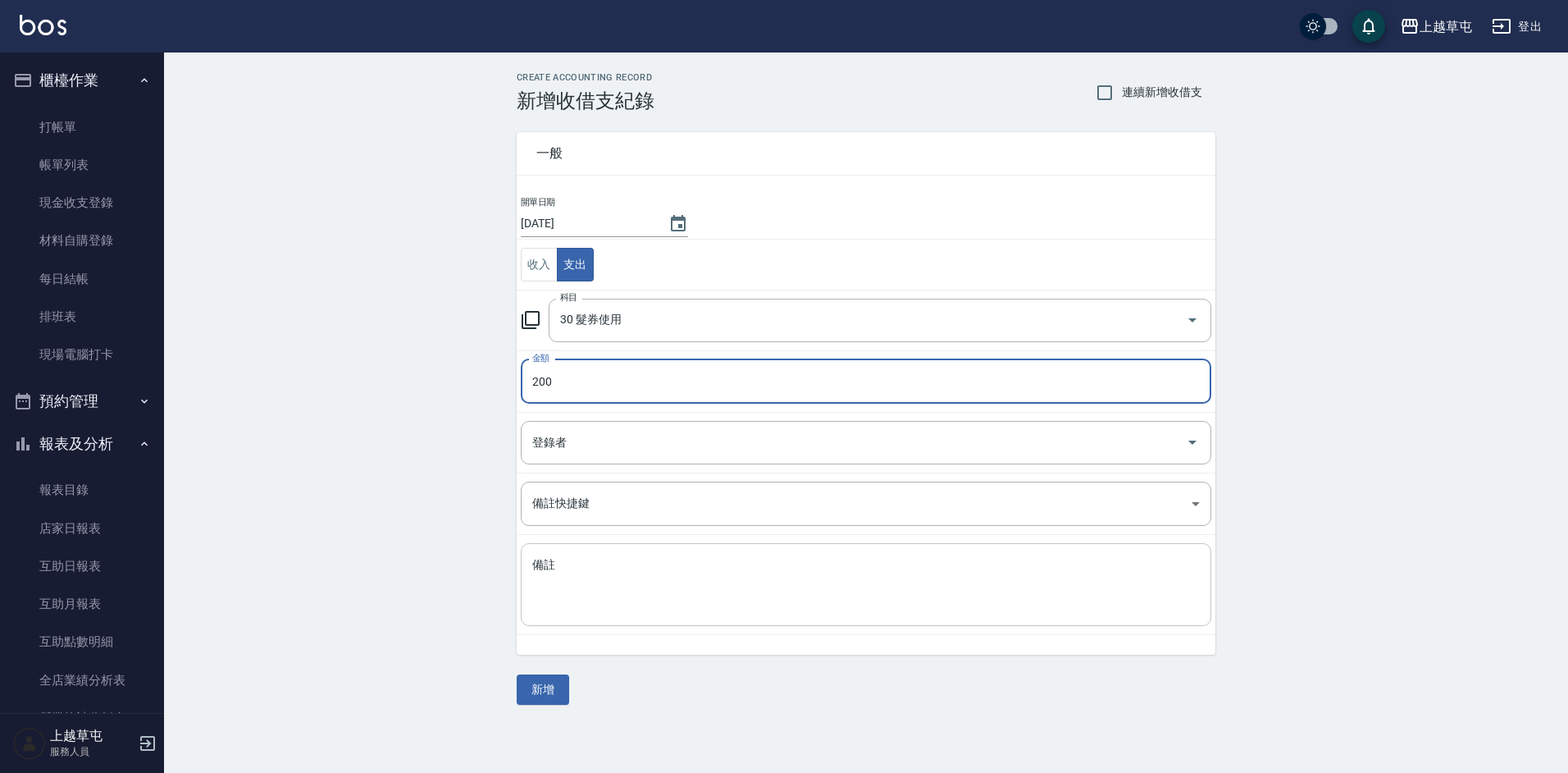
type input "200"
click at [632, 589] on textarea "備註" at bounding box center [866, 585] width 668 height 55
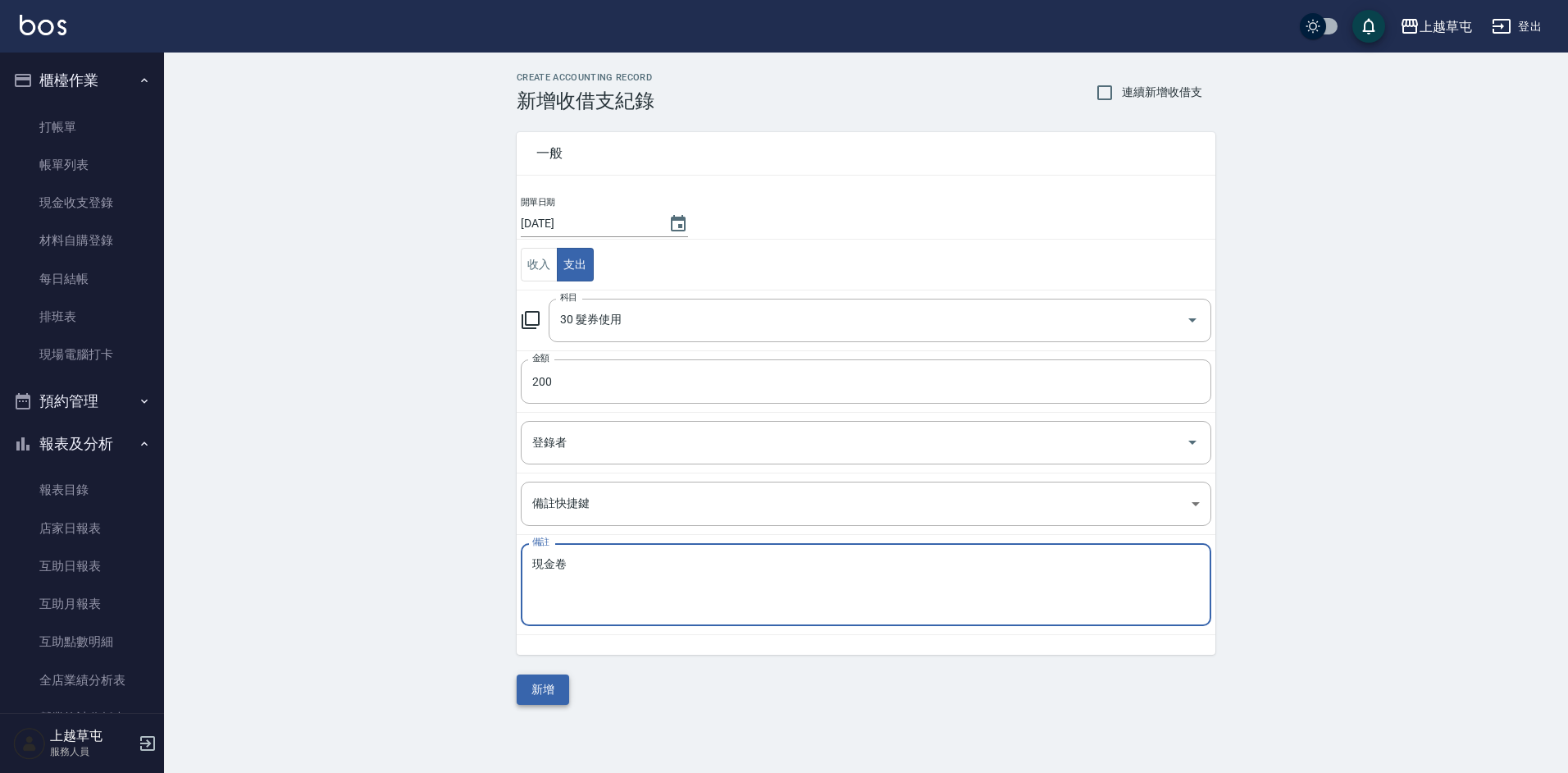
type textarea "現金卷"
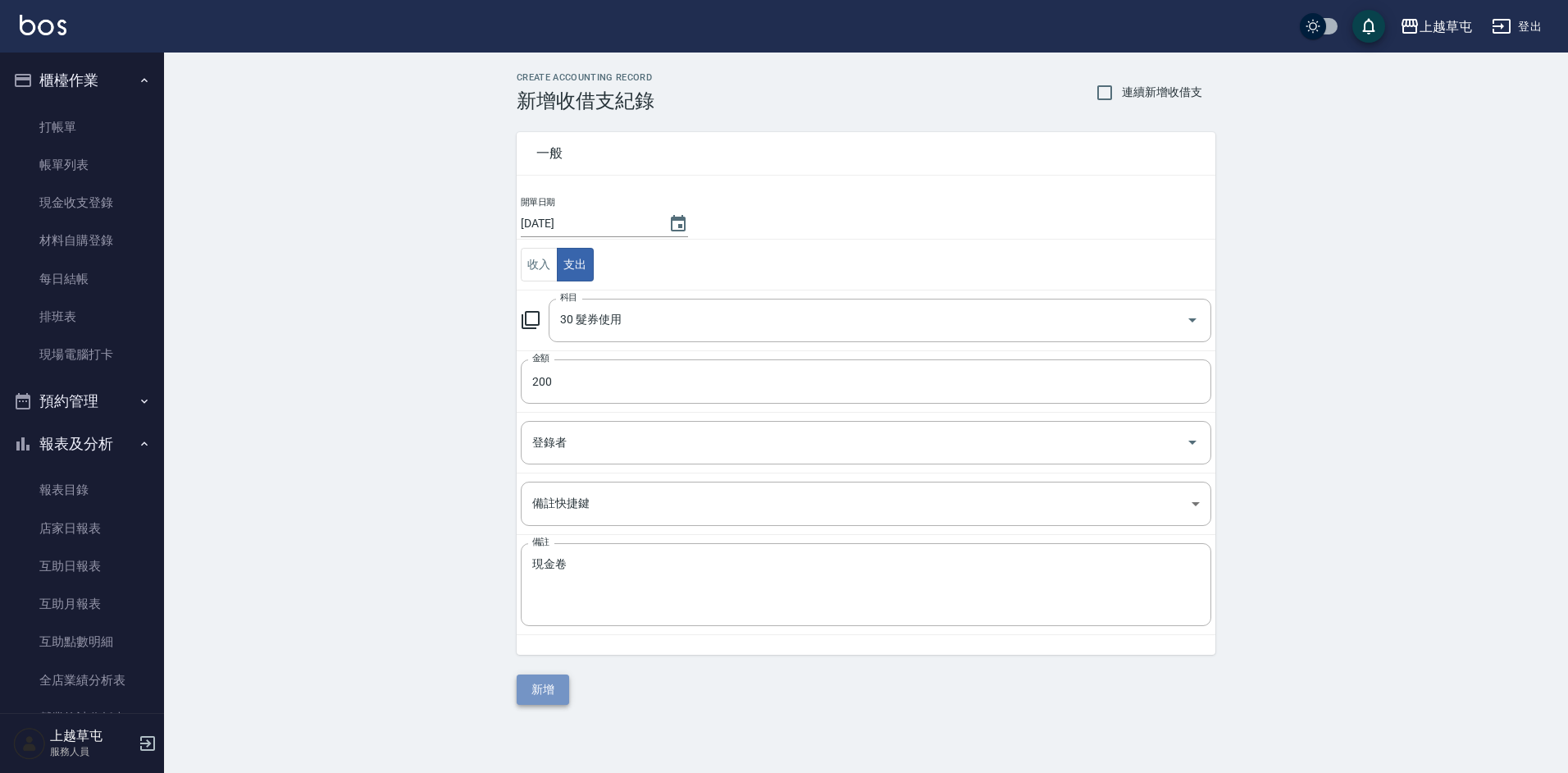
click at [555, 702] on button "新增" at bounding box center [543, 689] width 53 height 30
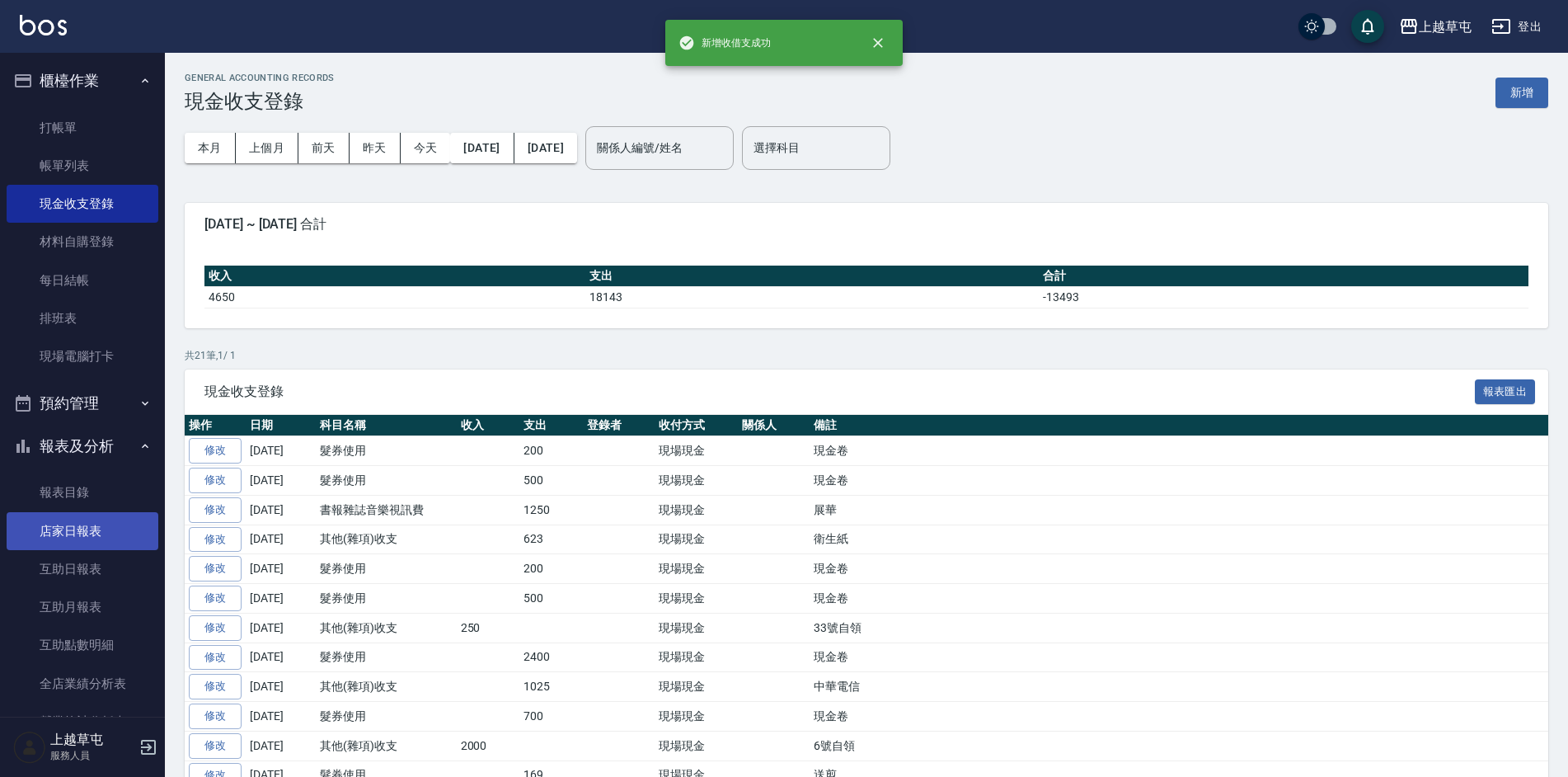
click at [71, 526] on link "店家日報表" at bounding box center [83, 531] width 152 height 38
